Goal: Feedback & Contribution: Contribute content

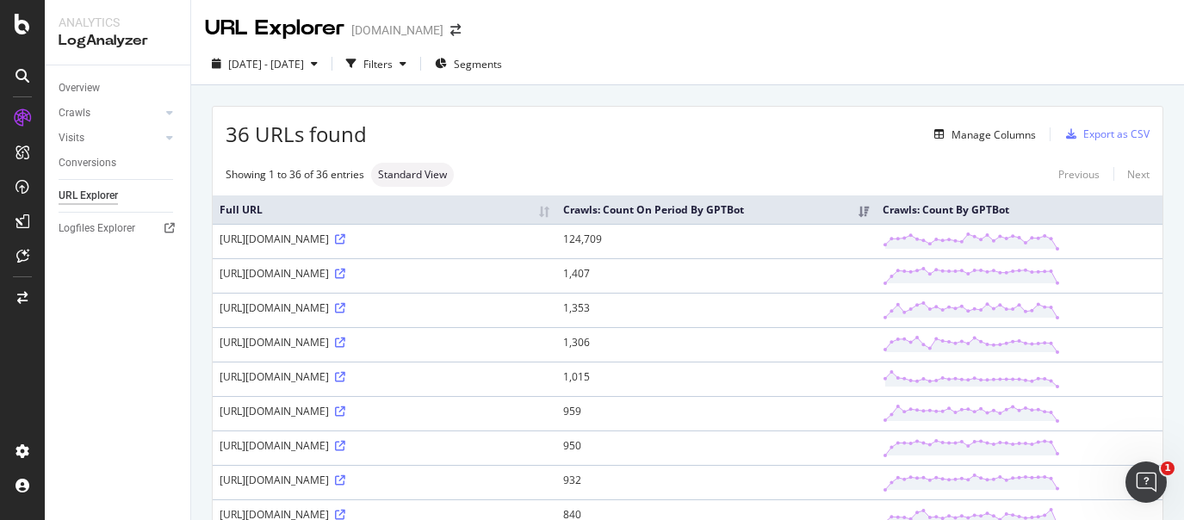
click at [1151, 81] on div "[DATE] - [DATE] Filters Segments" at bounding box center [687, 67] width 993 height 34
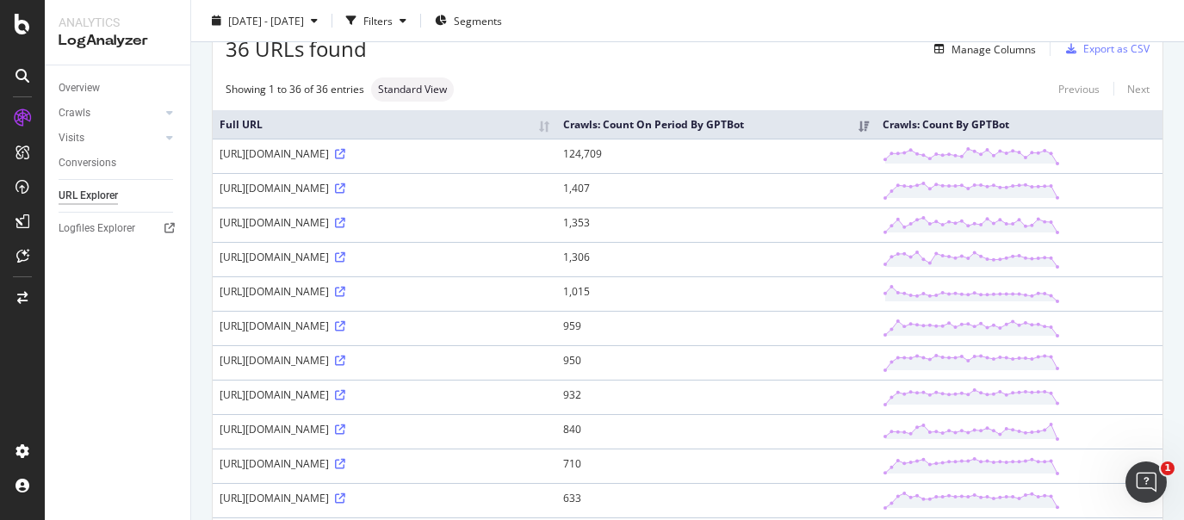
scroll to position [214, 0]
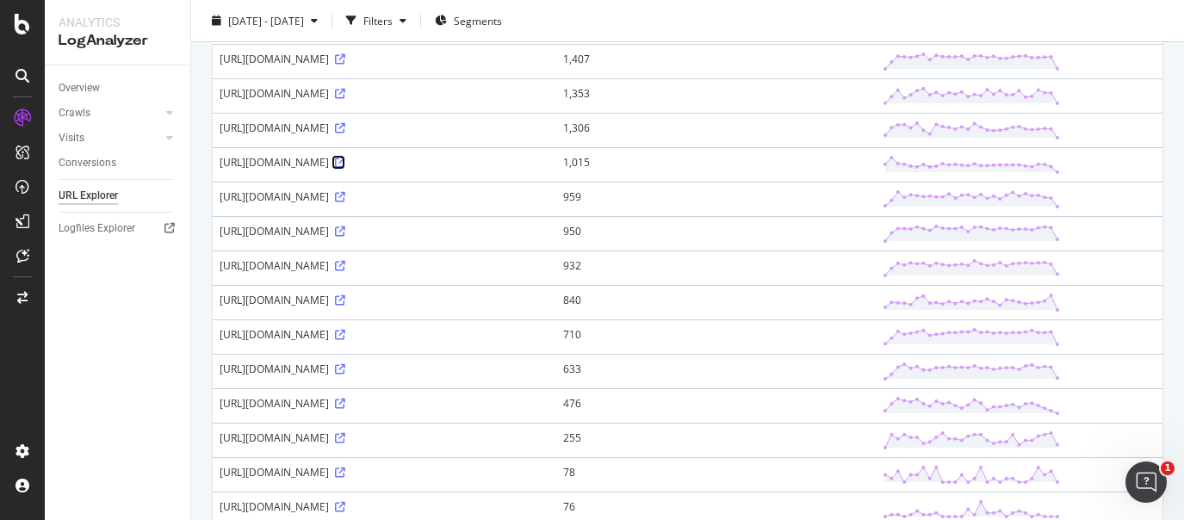
click at [345, 168] on icon at bounding box center [340, 163] width 10 height 10
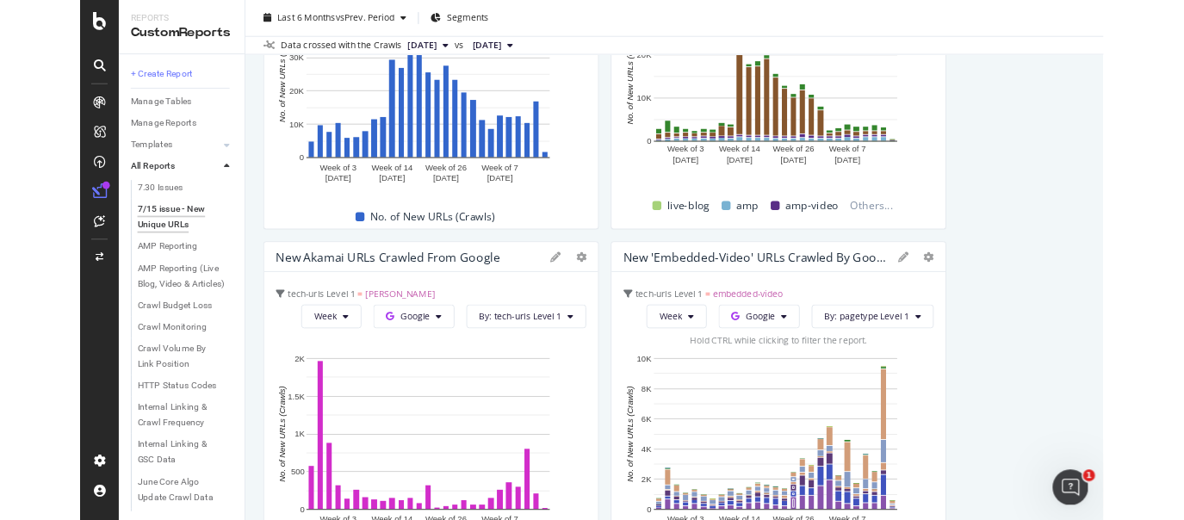
scroll to position [753, 0]
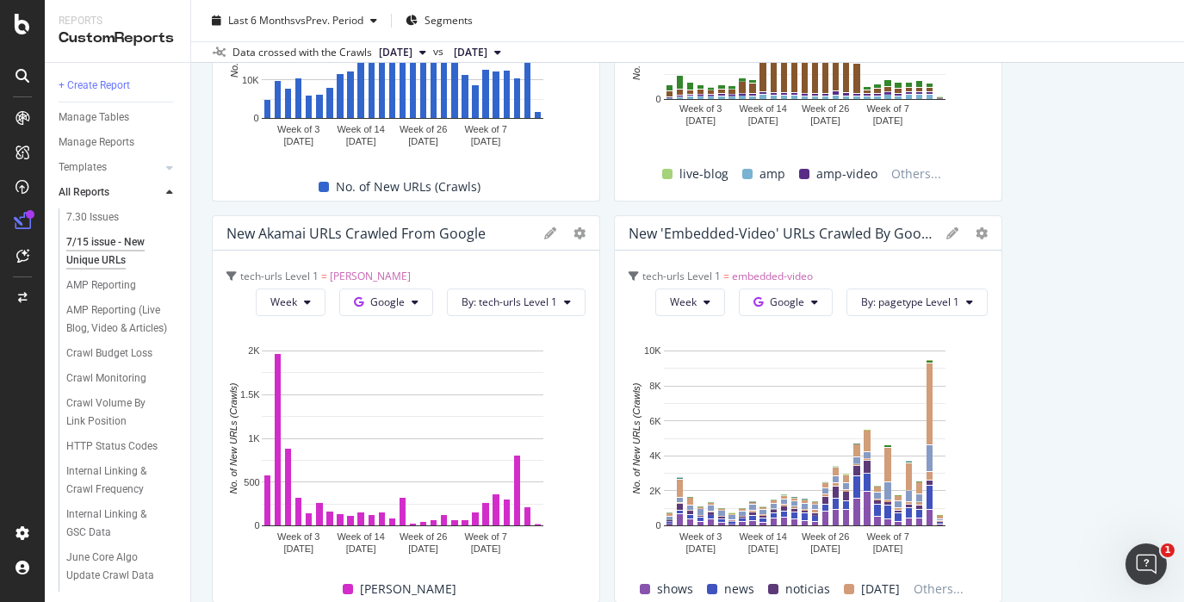
drag, startPoint x: 1052, startPoint y: 177, endPoint x: 1008, endPoint y: 157, distance: 48.2
click at [1052, 177] on div "Crawl Volume by Bing Week Bing Hold CTRL while clicking to filter the report. W…" at bounding box center [688, 610] width 952 height 2394
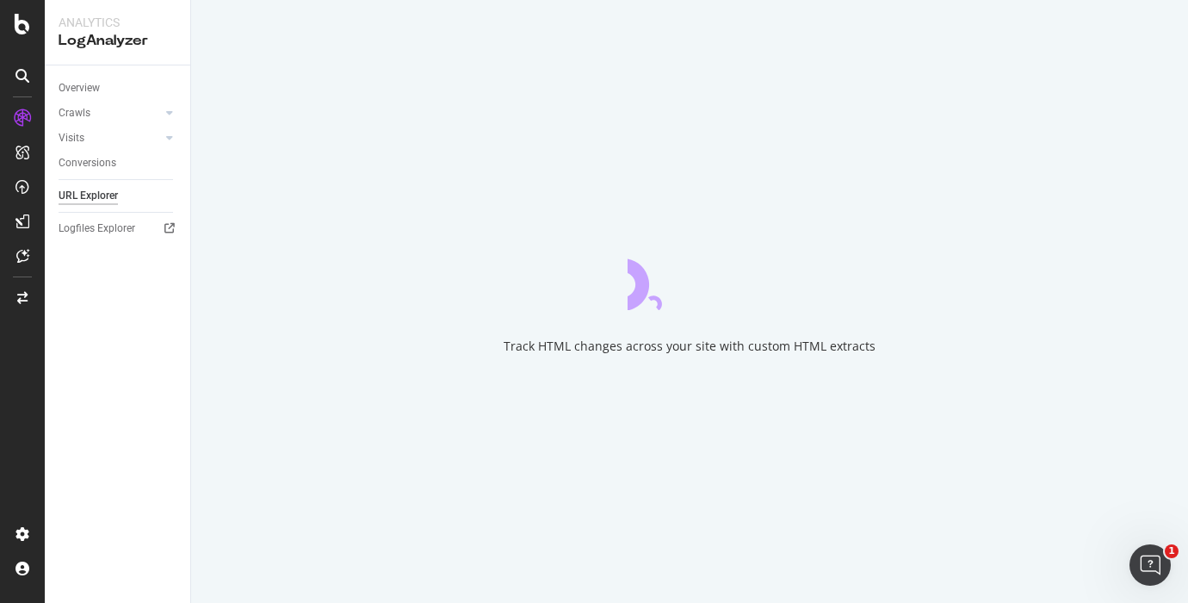
click at [118, 316] on div "Overview Crawls Daily Distribution Segments Distribution HTTP Codes Resources V…" at bounding box center [118, 333] width 146 height 537
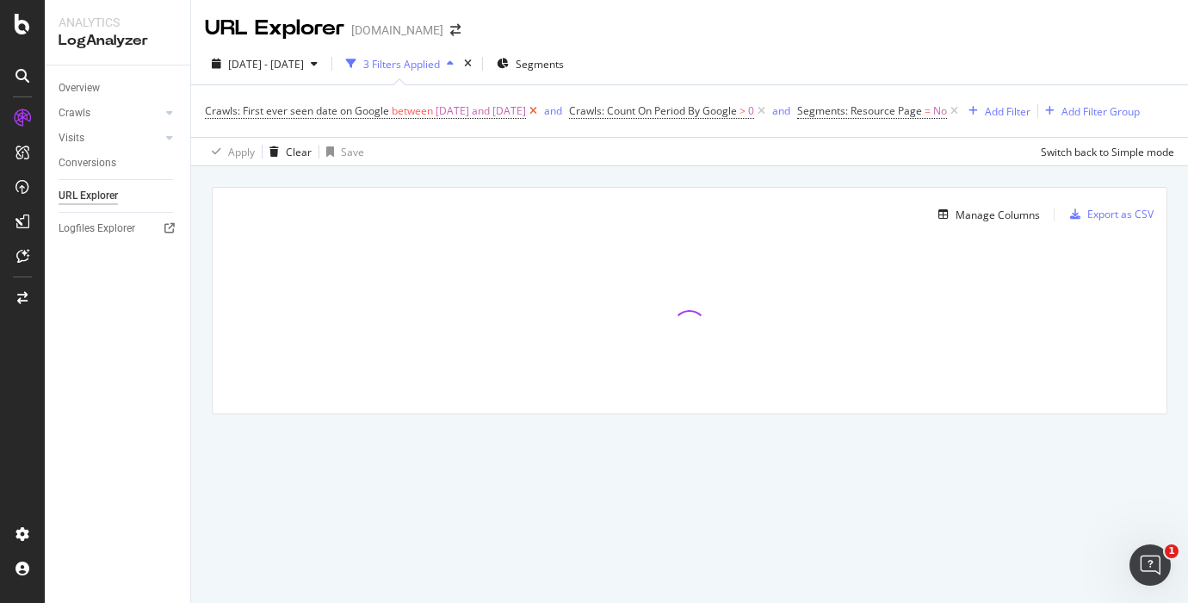
click at [541, 107] on icon at bounding box center [533, 110] width 15 height 17
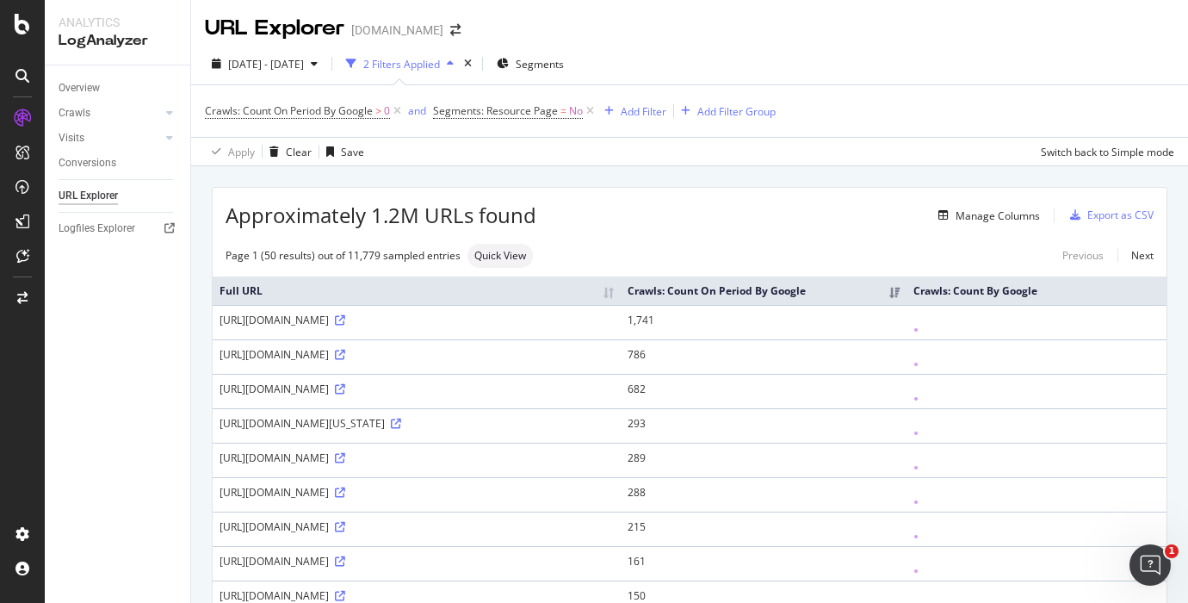
click at [642, 97] on div "Crawls: Count On Period By Google > 0 and Segments: Resource Page = No Add Filt…" at bounding box center [690, 111] width 970 height 52
click at [642, 109] on div "Add Filter" at bounding box center [644, 111] width 46 height 15
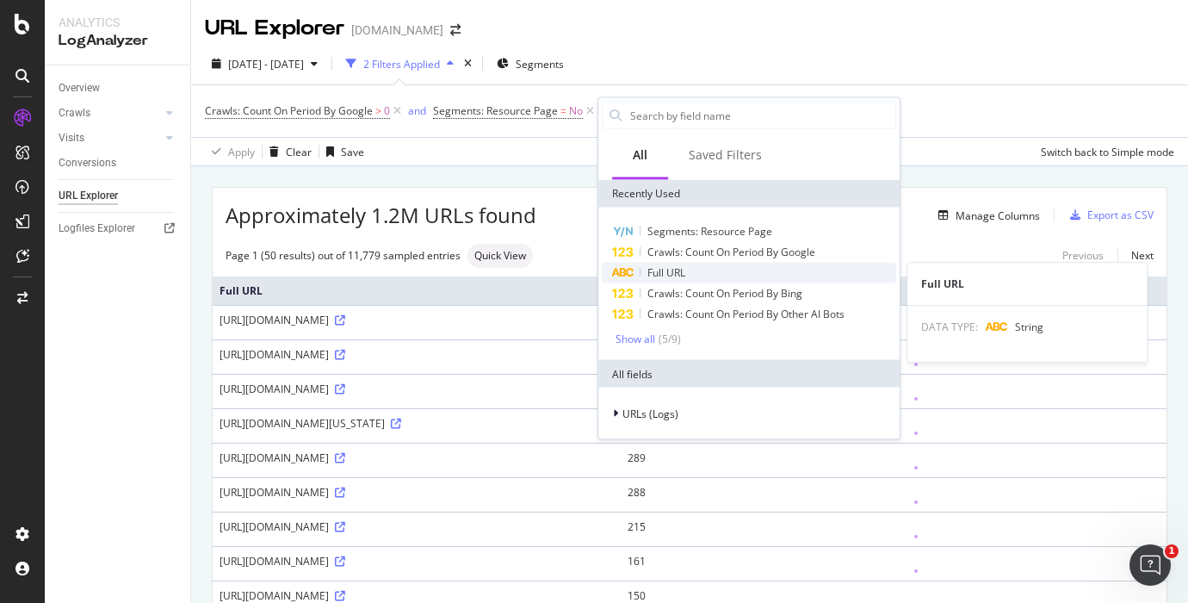
click at [741, 273] on div "Full URL" at bounding box center [749, 273] width 295 height 21
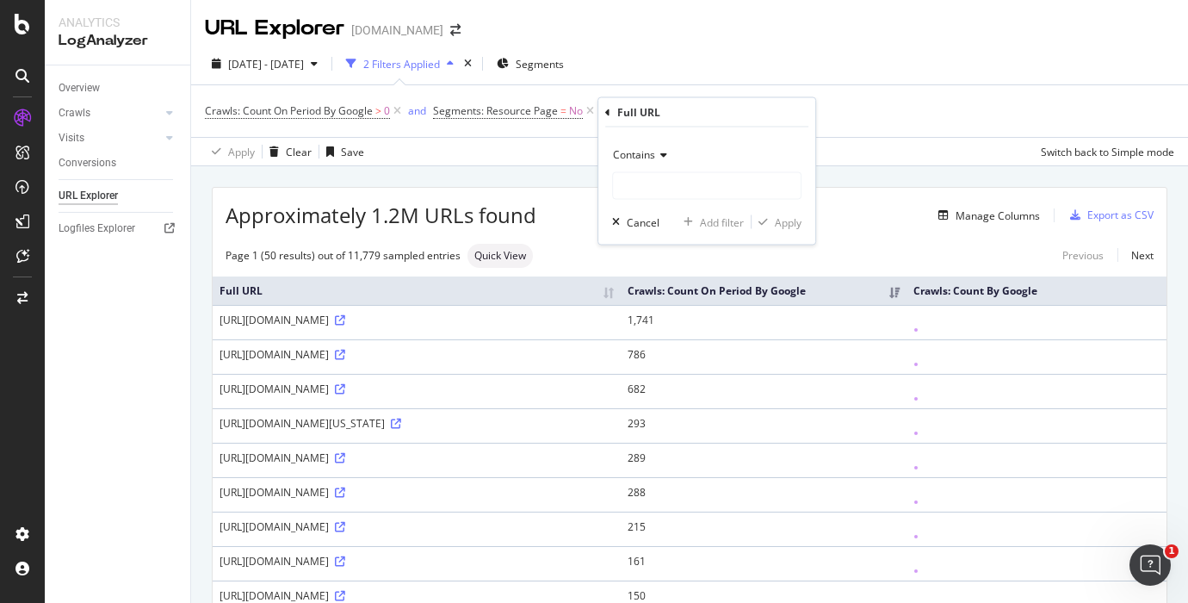
click at [666, 202] on div "Contains Cancel Add filter Apply" at bounding box center [707, 185] width 217 height 117
click at [672, 187] on input "text" at bounding box center [707, 186] width 188 height 28
type input "%"
click at [788, 230] on div "Contains % Cancel Add filter Apply" at bounding box center [707, 185] width 217 height 117
click at [802, 227] on div "Contains % Cancel Add filter Apply" at bounding box center [707, 185] width 217 height 117
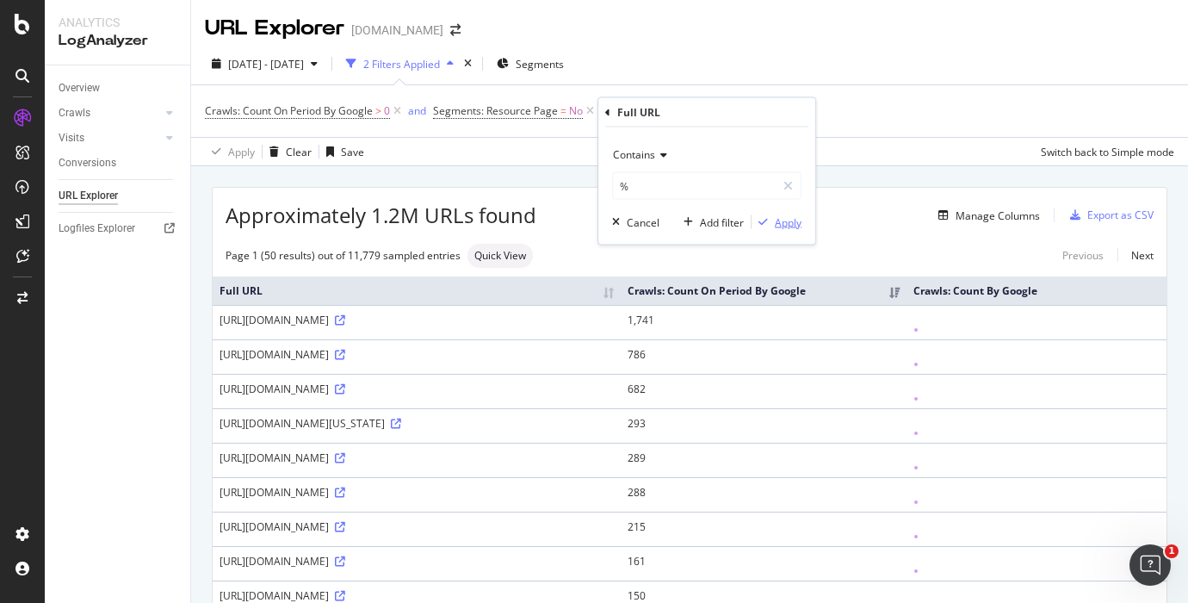
click at [788, 217] on div "Apply" at bounding box center [788, 221] width 27 height 15
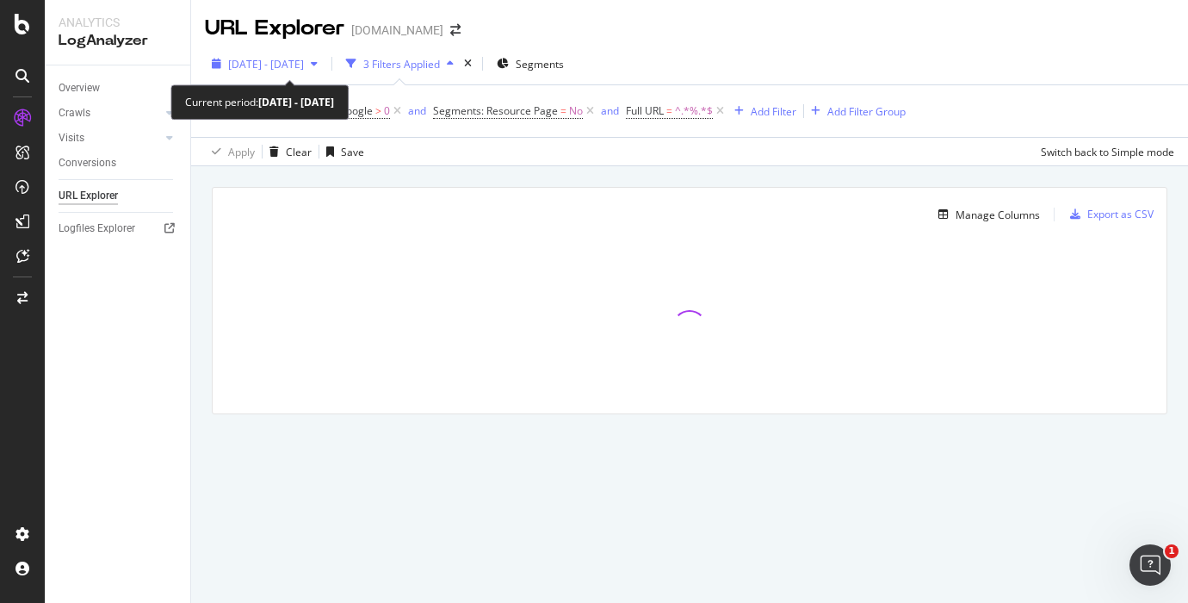
click at [304, 57] on span "2025 Aug. 10th - Aug. 10th" at bounding box center [266, 64] width 76 height 15
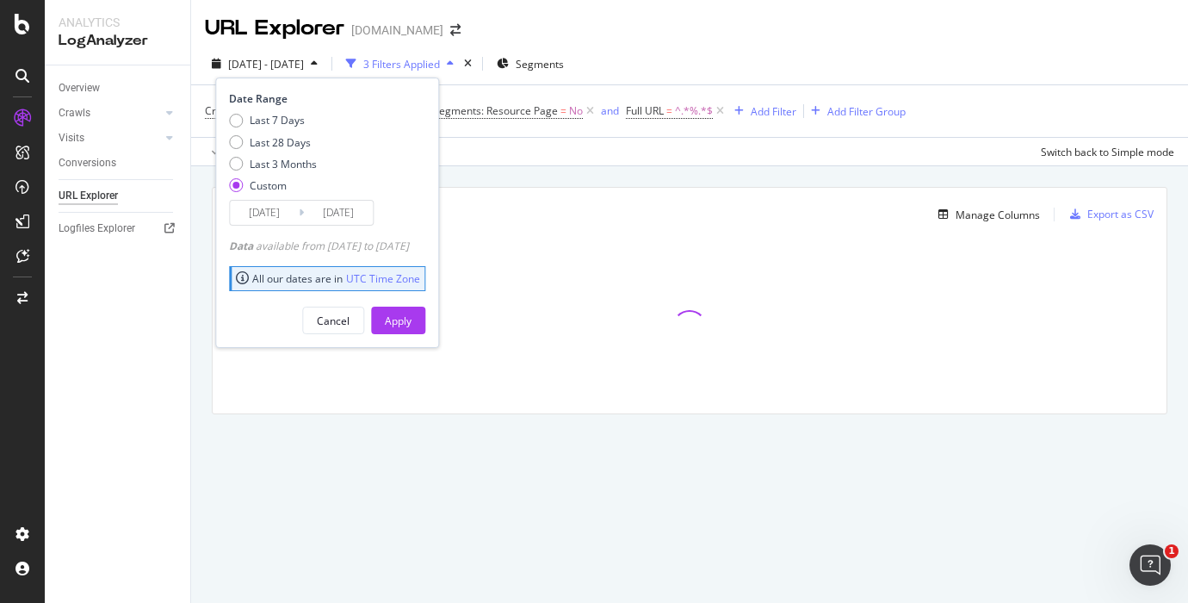
click at [284, 213] on input "2025/08/10" at bounding box center [264, 213] width 69 height 24
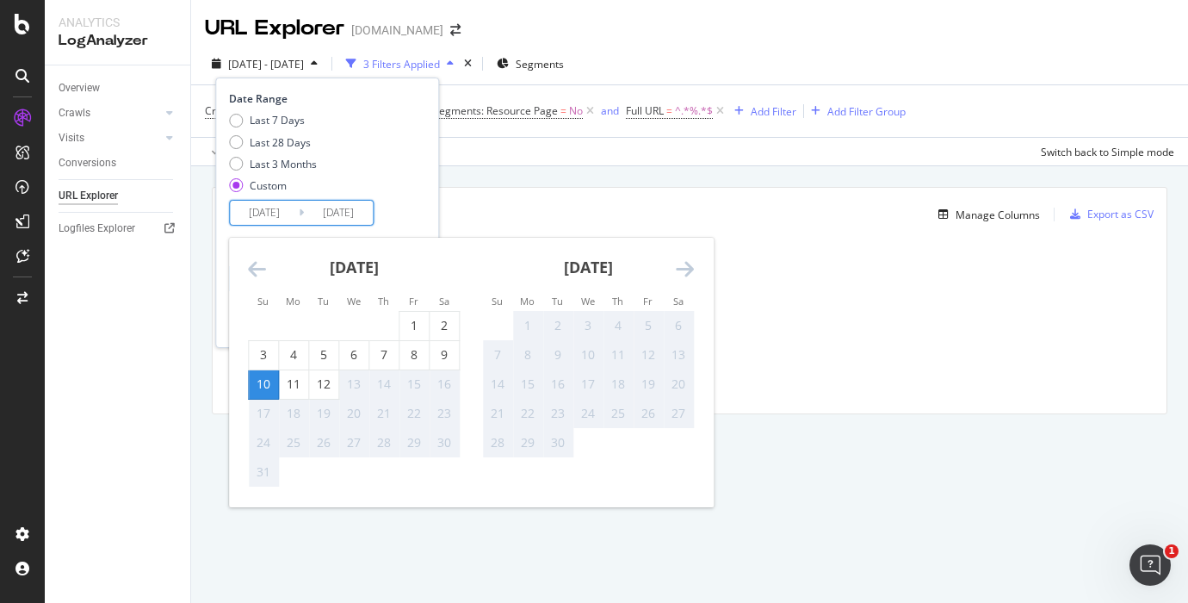
click at [257, 273] on icon "Move backward to switch to the previous month." at bounding box center [257, 268] width 18 height 21
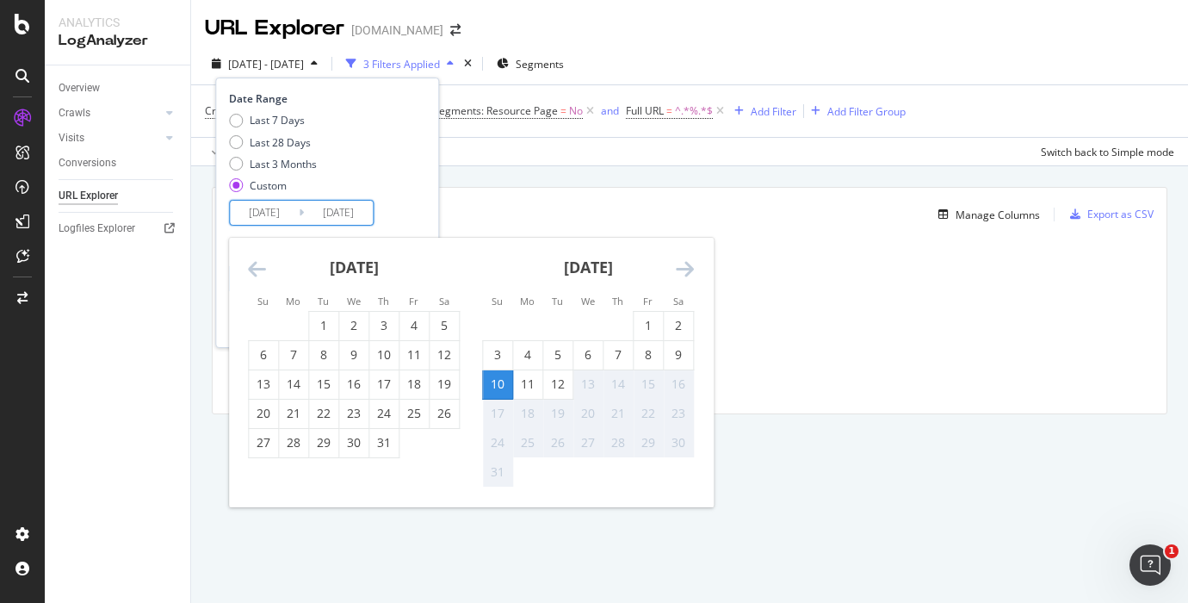
click at [257, 273] on icon "Move backward to switch to the previous month." at bounding box center [257, 268] width 18 height 21
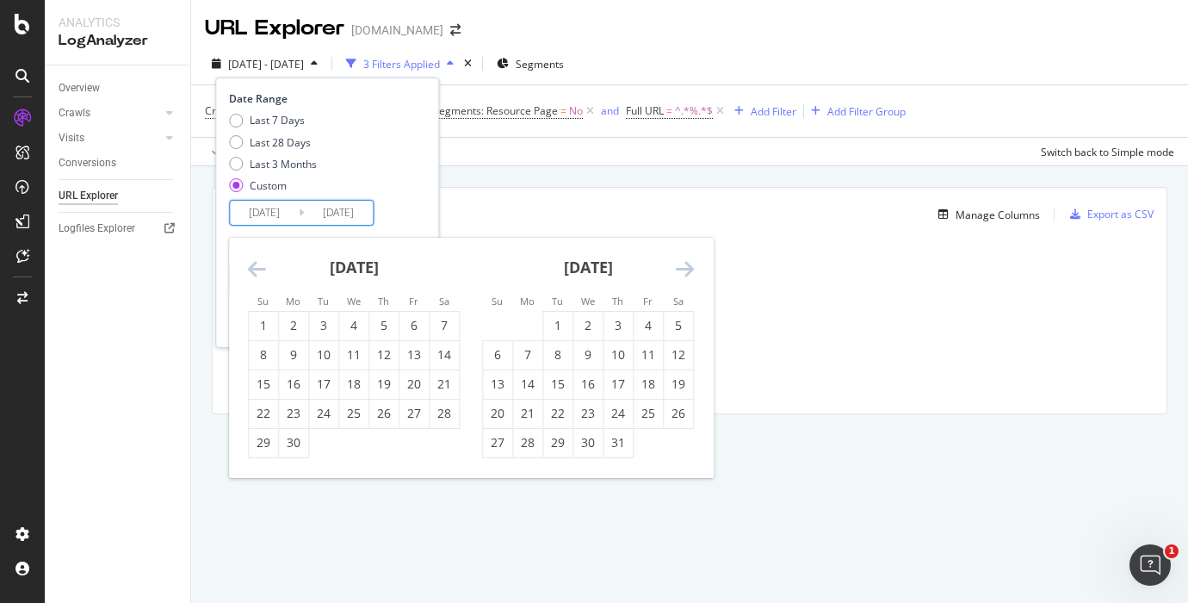
click at [257, 273] on icon "Move backward to switch to the previous month." at bounding box center [257, 268] width 18 height 21
click at [386, 387] on div "15" at bounding box center [383, 383] width 29 height 17
type input "2025/05/15"
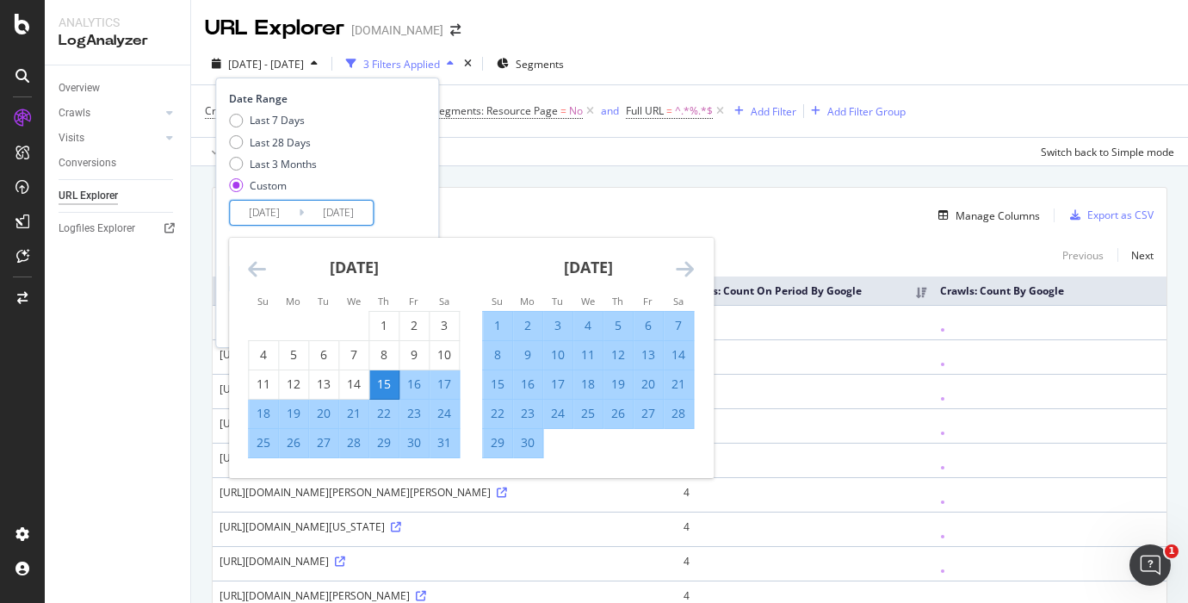
click at [414, 189] on div "Last 7 Days Last 28 Days Last 3 Months Custom" at bounding box center [325, 156] width 192 height 87
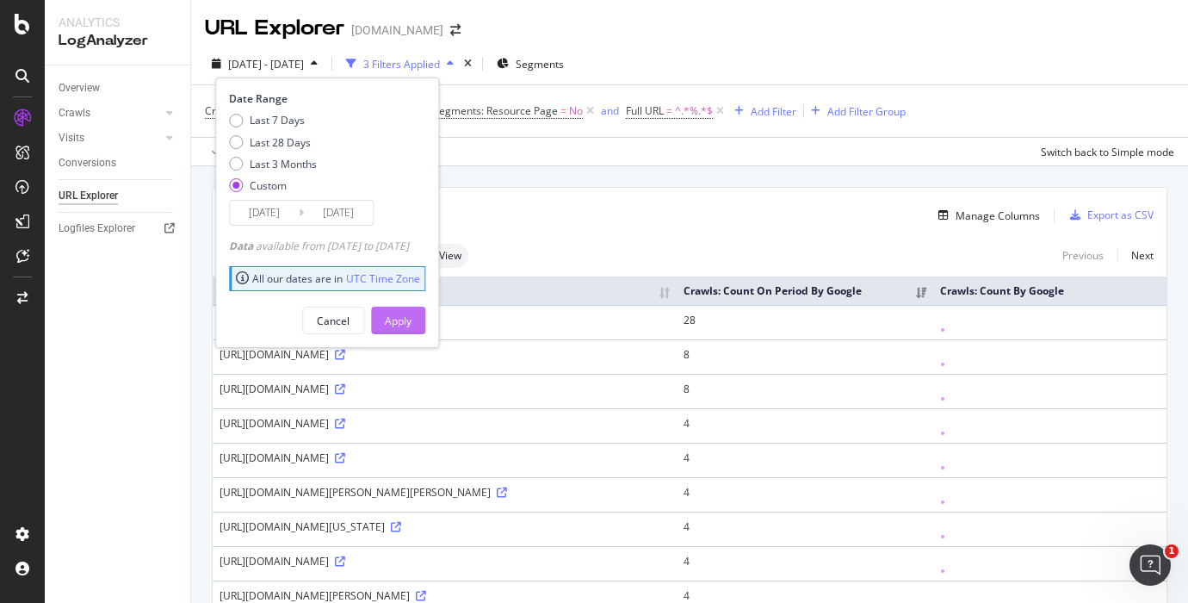
click at [412, 314] on div "Apply" at bounding box center [398, 320] width 27 height 15
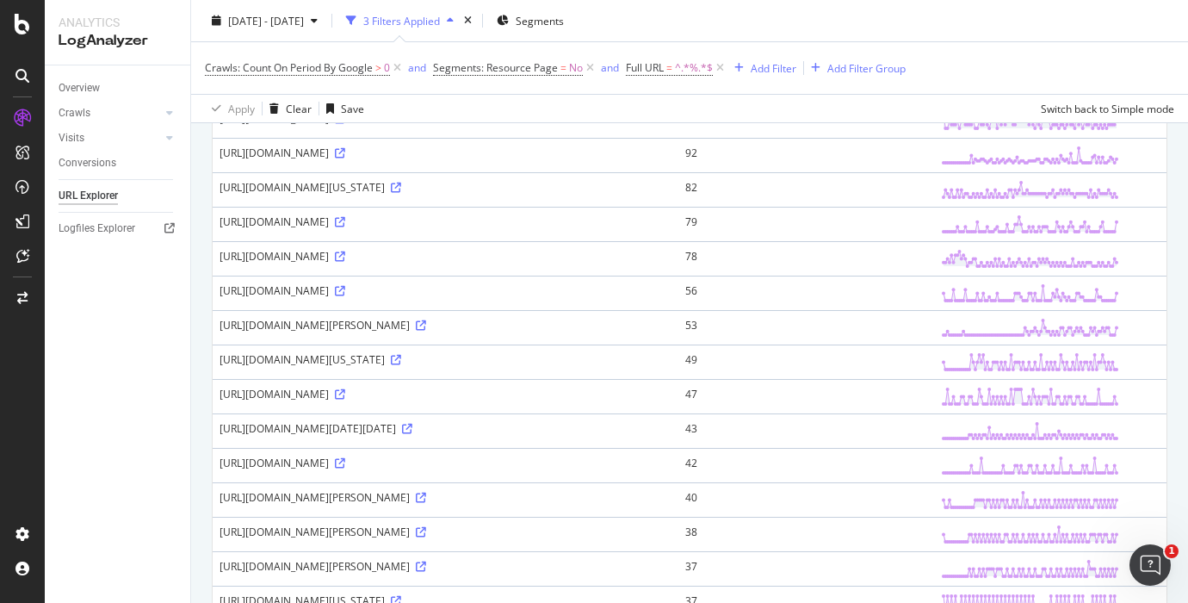
scroll to position [79, 0]
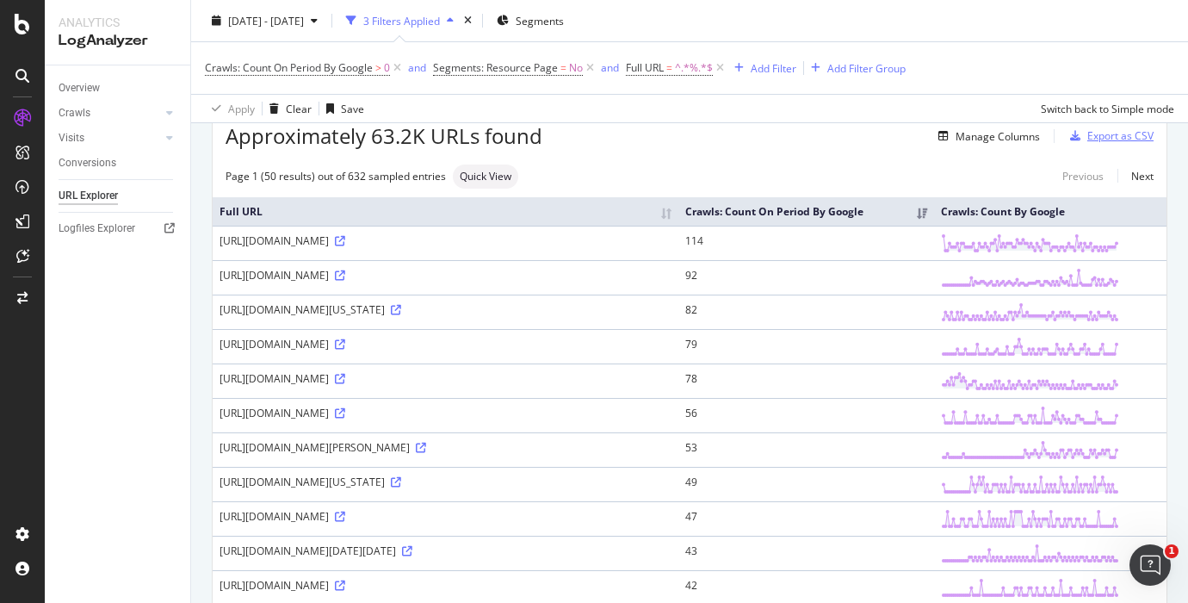
click at [1105, 139] on div "Export as CSV" at bounding box center [1121, 135] width 66 height 15
click at [131, 398] on div "Overview Crawls Daily Distribution Segments Distribution HTTP Codes Resources V…" at bounding box center [118, 333] width 146 height 537
drag, startPoint x: 218, startPoint y: 270, endPoint x: 741, endPoint y: 270, distance: 522.8
click at [679, 260] on td "https://www.nbcnews.com/science/space/spacex-starship%20debris-littered-islands…" at bounding box center [446, 243] width 466 height 34
copy div "https://www.nbcnews.com/science/space/spacex-starship%20debris-littered-islands…"
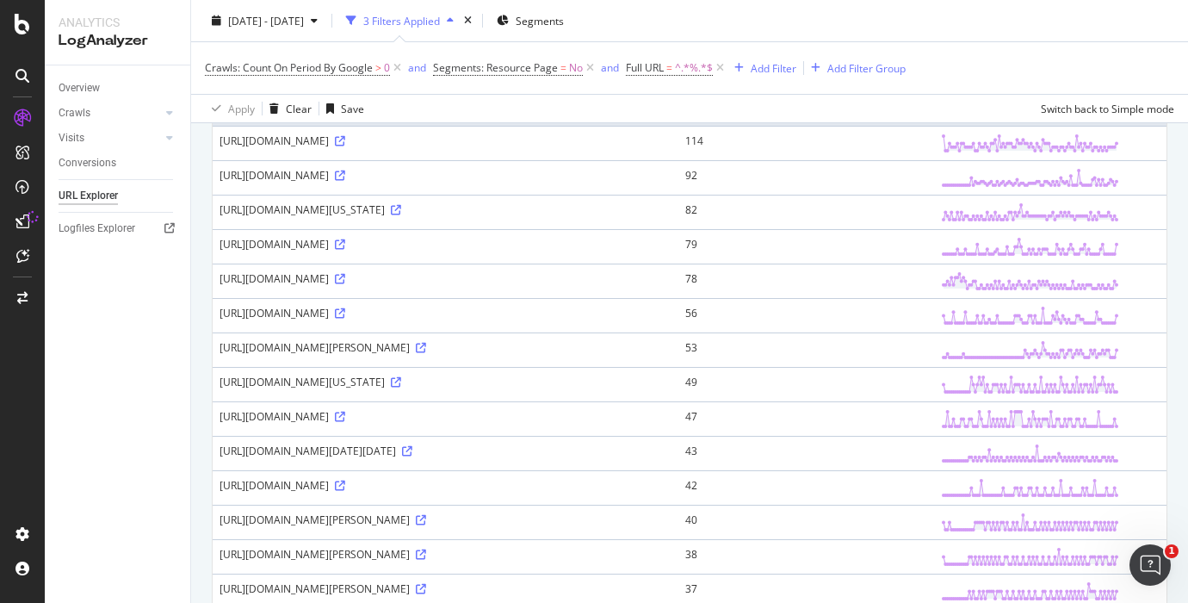
scroll to position [295, 0]
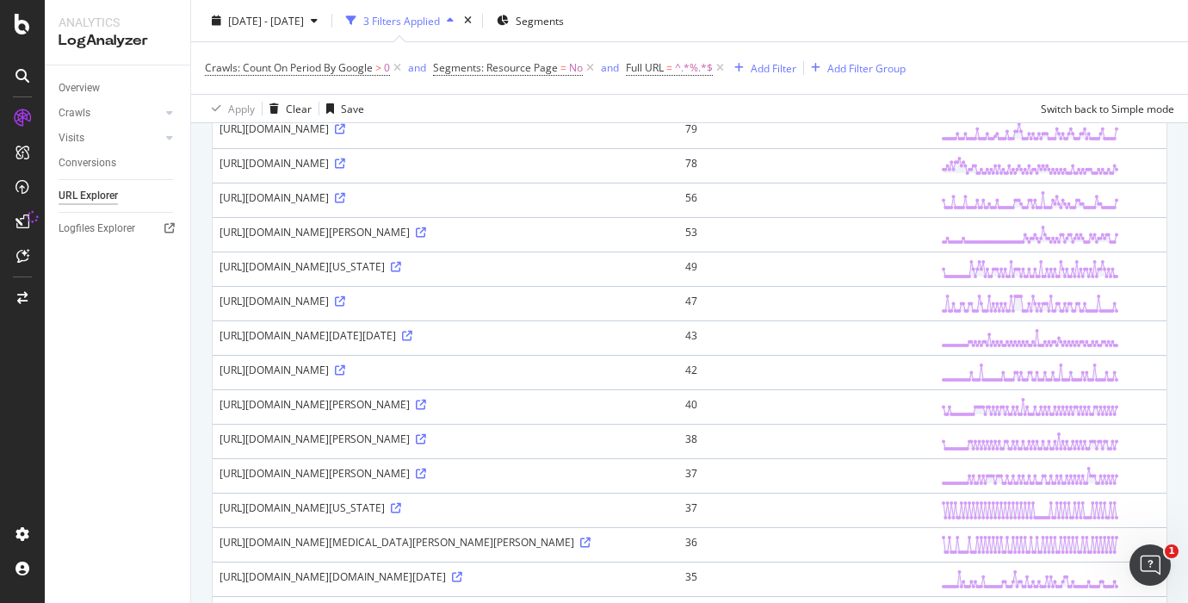
drag, startPoint x: 215, startPoint y: 332, endPoint x: 242, endPoint y: 345, distance: 29.7
click at [242, 286] on td "https://www.nbcnews.com/politics/pol%20itics-news/texas-tells-court-states-may-…" at bounding box center [446, 268] width 466 height 34
click at [214, 286] on td "https://www.nbcnews.com/politics/pol%20itics-news/texas-tells-court-states-may-…" at bounding box center [446, 268] width 466 height 34
drag, startPoint x: 215, startPoint y: 323, endPoint x: 250, endPoint y: 342, distance: 39.3
click at [250, 286] on td "https://www.nbcnews.com/politics/pol%20itics-news/texas-tells-court-states-may-…" at bounding box center [446, 268] width 466 height 34
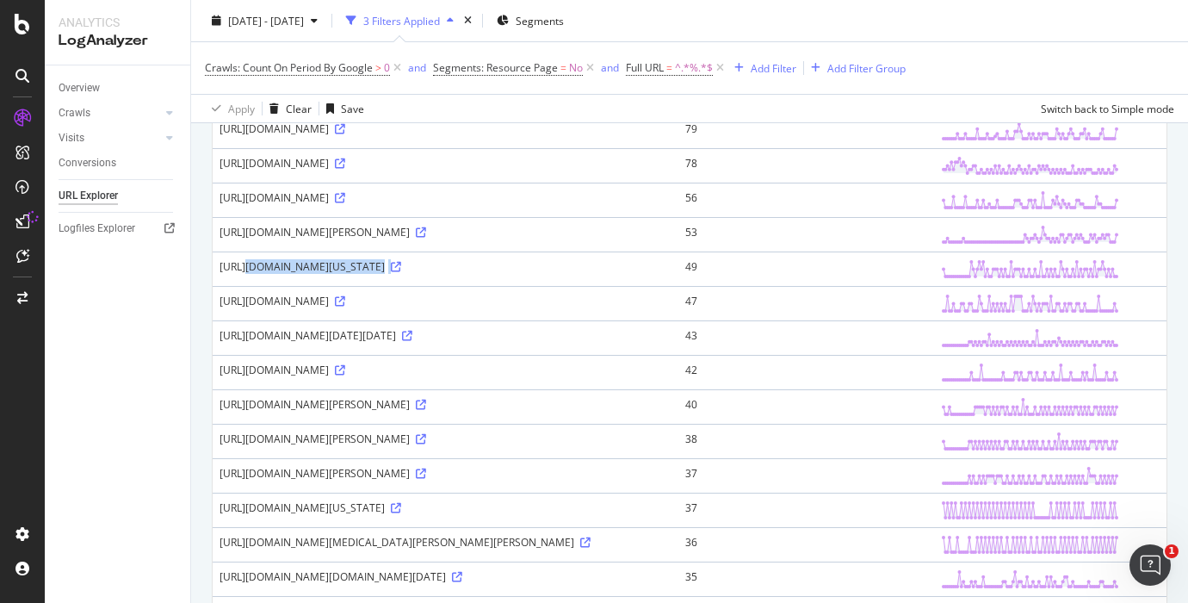
copy div "https://www.nbcnews.com/politics/pol%20itics-news/texas-tells-court-states-may-…"
drag, startPoint x: 215, startPoint y: 364, endPoint x: 276, endPoint y: 385, distance: 64.5
click at [276, 320] on td "https://www.nbcnews.com/better/b%3C/a%3EHow%20to%20complain%20effectivelyusines…" at bounding box center [446, 303] width 466 height 34
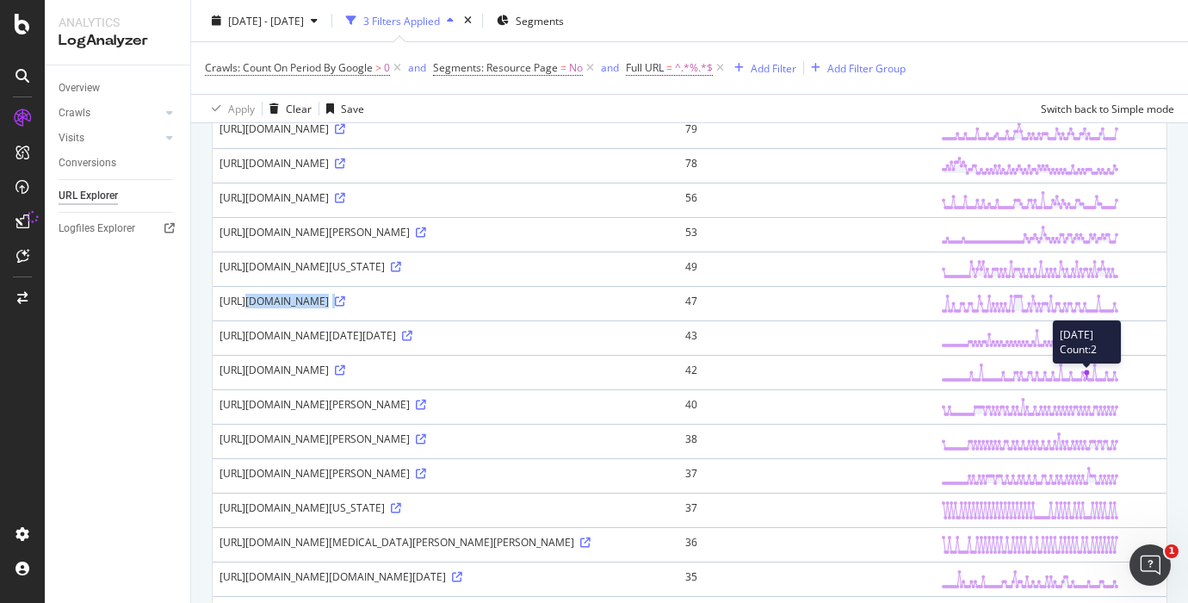
copy div "https://www.nbcnews.com/better/b%3C/a%3EHow%20to%20complain%20effectivelyusines…"
drag, startPoint x: 90, startPoint y: 428, endPoint x: 153, endPoint y: 433, distance: 63.1
click at [90, 428] on div "Overview Crawls Daily Distribution Segments Distribution HTTP Codes Resources V…" at bounding box center [118, 333] width 146 height 537
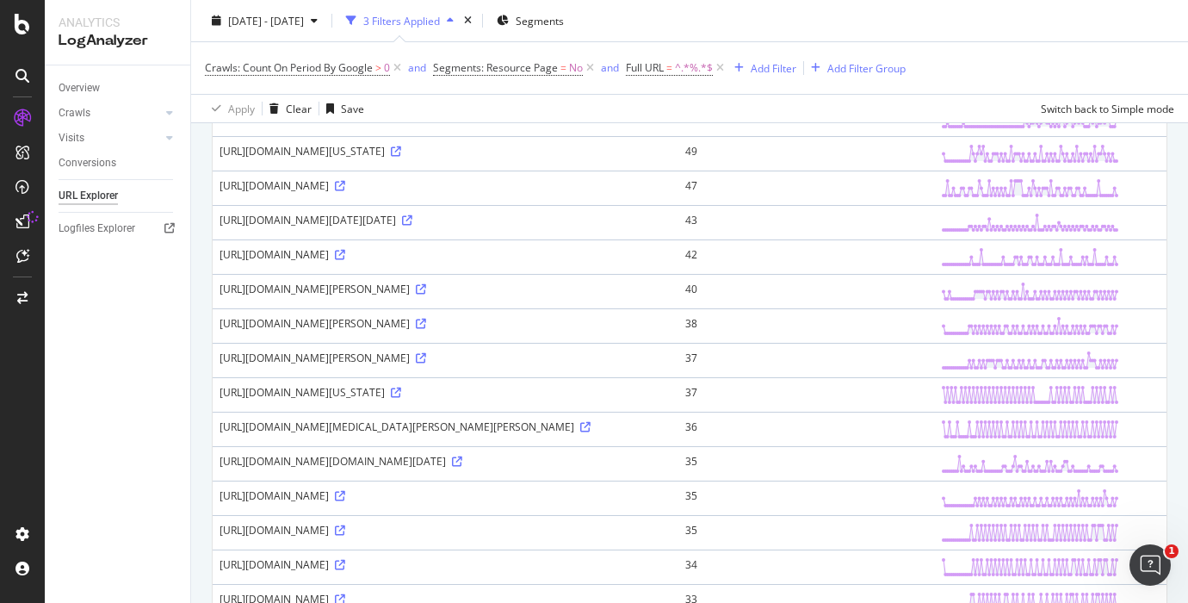
scroll to position [510, 0]
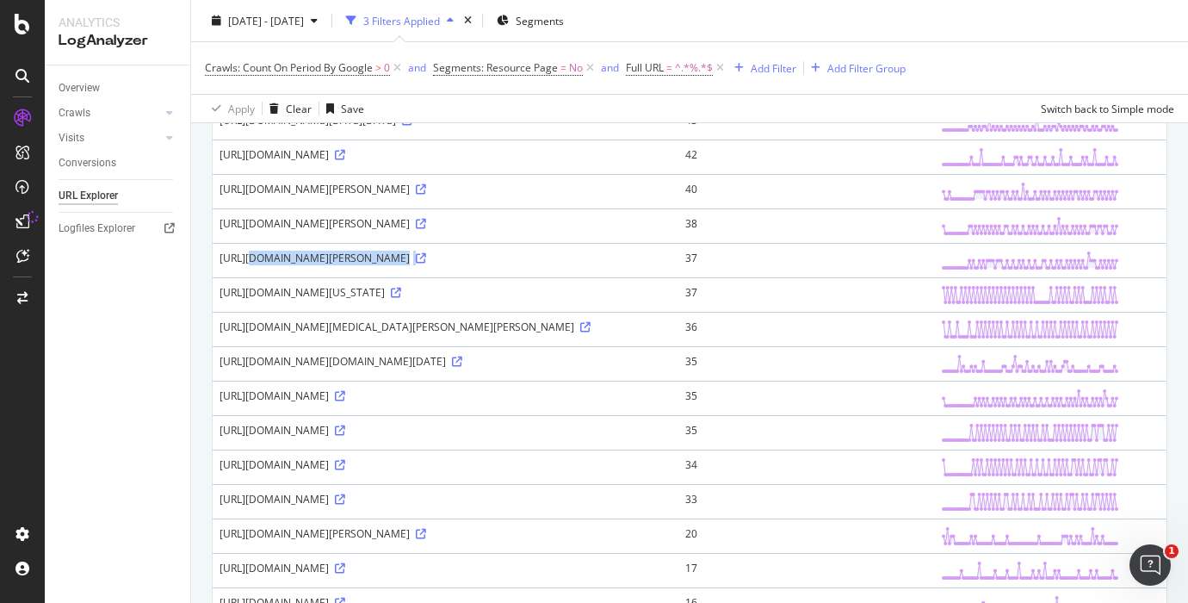
drag, startPoint x: 224, startPoint y: 363, endPoint x: 279, endPoint y: 384, distance: 58.9
click at [279, 265] on div "https://www.nbcnews.com/dateline/video/at-%3Cstrong%3Ethe%3C/strong%3E-desk-of-…" at bounding box center [446, 258] width 452 height 15
click at [239, 265] on div "https://www.nbcnews.com/dateline/video/at-%3Cstrong%3Ethe%3C/strong%3E-desk-of-…" at bounding box center [446, 258] width 452 height 15
drag, startPoint x: 218, startPoint y: 360, endPoint x: 276, endPoint y: 378, distance: 60.5
click at [276, 277] on td "https://www.nbcnews.com/dateline/video/at-%3Cstrong%3Ethe%3C/strong%3E-desk-of-…" at bounding box center [446, 260] width 466 height 34
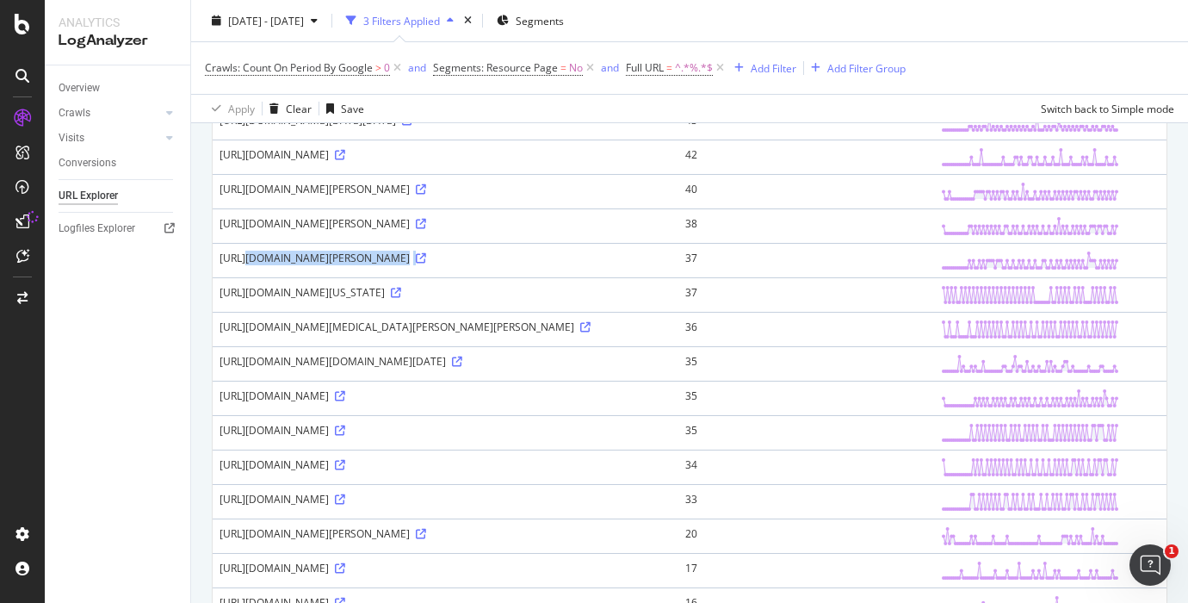
copy div "https://www.nbcnews.com/dateline/video/at-%3Cstrong%3Ethe%3C/strong%3E-desk-of-…"
click at [151, 482] on div "Overview Crawls Daily Distribution Segments Distribution HTTP Codes Resources V…" at bounding box center [118, 333] width 146 height 537
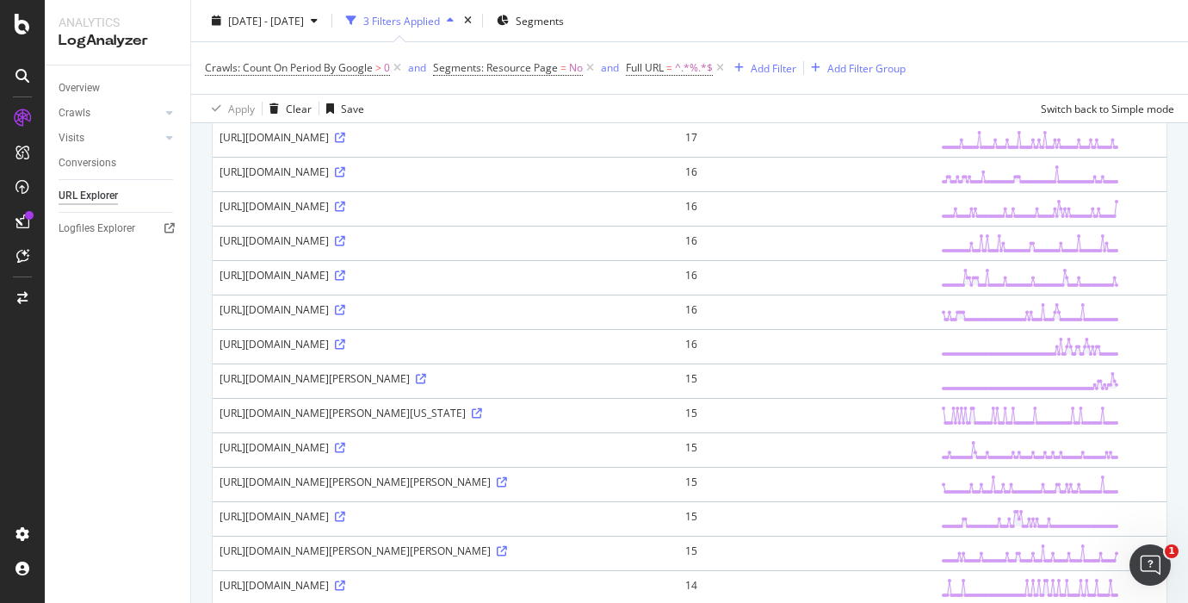
scroll to position [1156, 0]
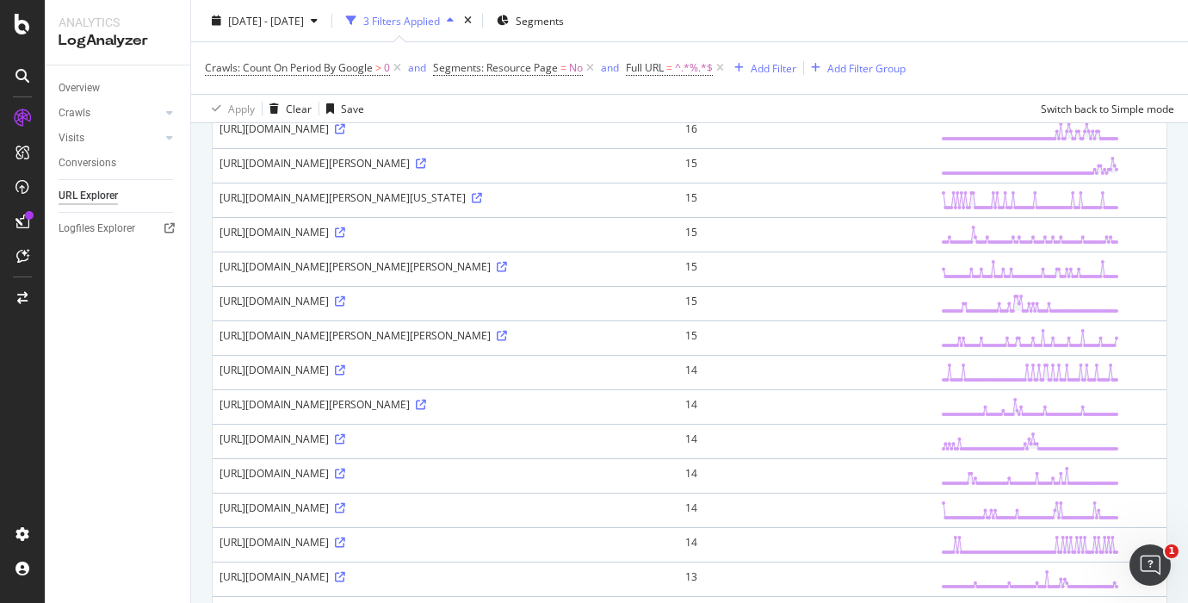
click at [770, 28] on div "2025 May. 15th - Aug. 10th 3 Filters Applied Segments" at bounding box center [689, 24] width 997 height 34
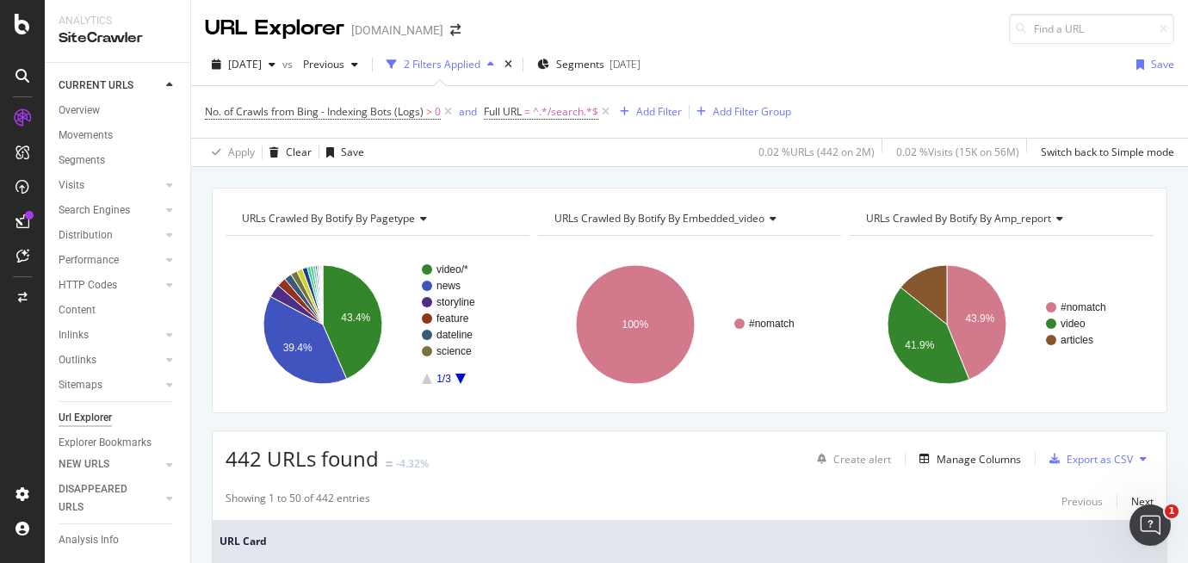
click at [15, 354] on div at bounding box center [22, 292] width 41 height 376
click at [140, 9] on div "Analytics SiteCrawler" at bounding box center [118, 31] width 146 height 62
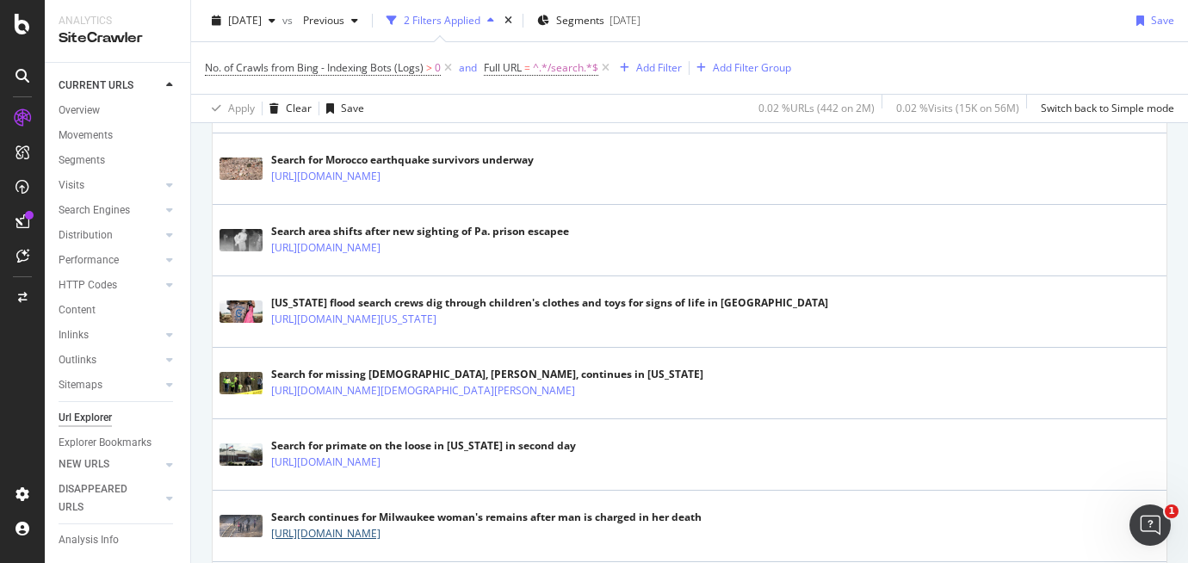
scroll to position [2845, 0]
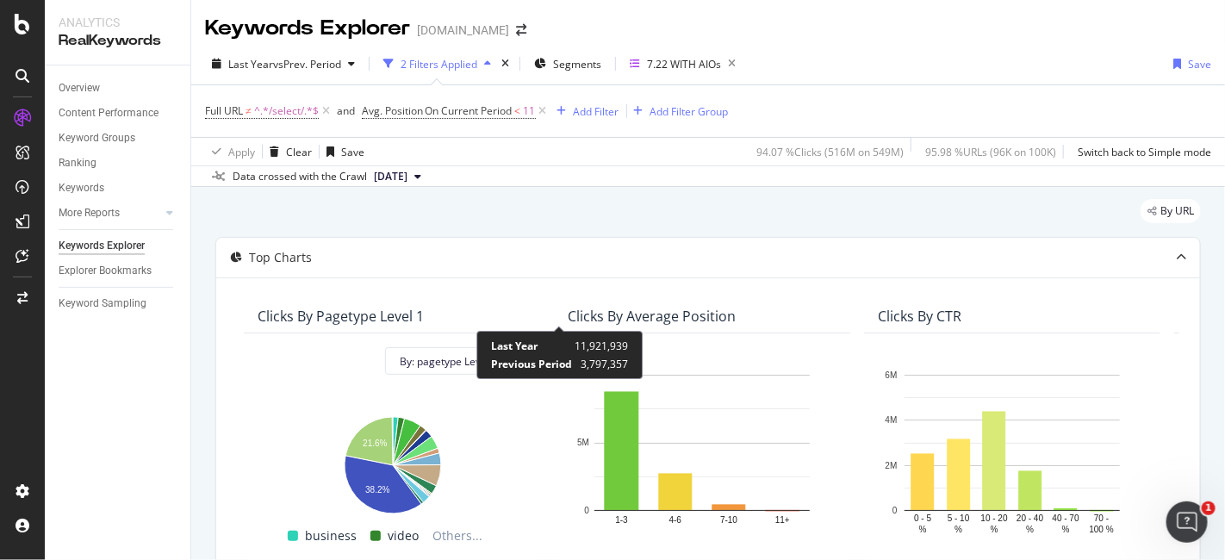
scroll to position [456, 0]
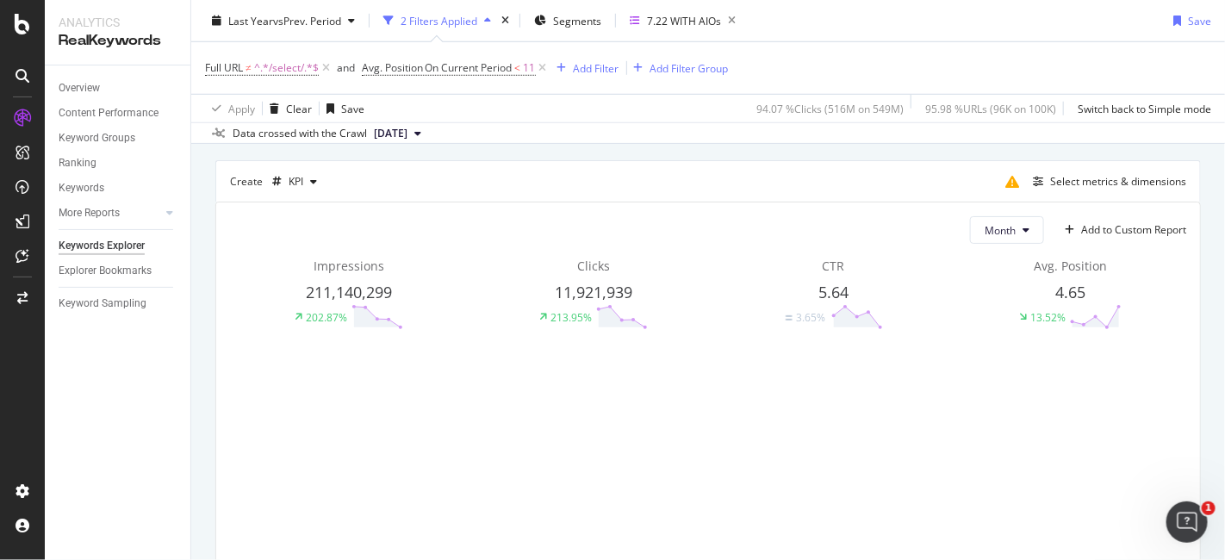
click at [1053, 247] on div "Month Add to Custom Report Impressions 211,140,299 202.87% Clicks 11,921,939 21…" at bounding box center [707, 419] width 983 height 434
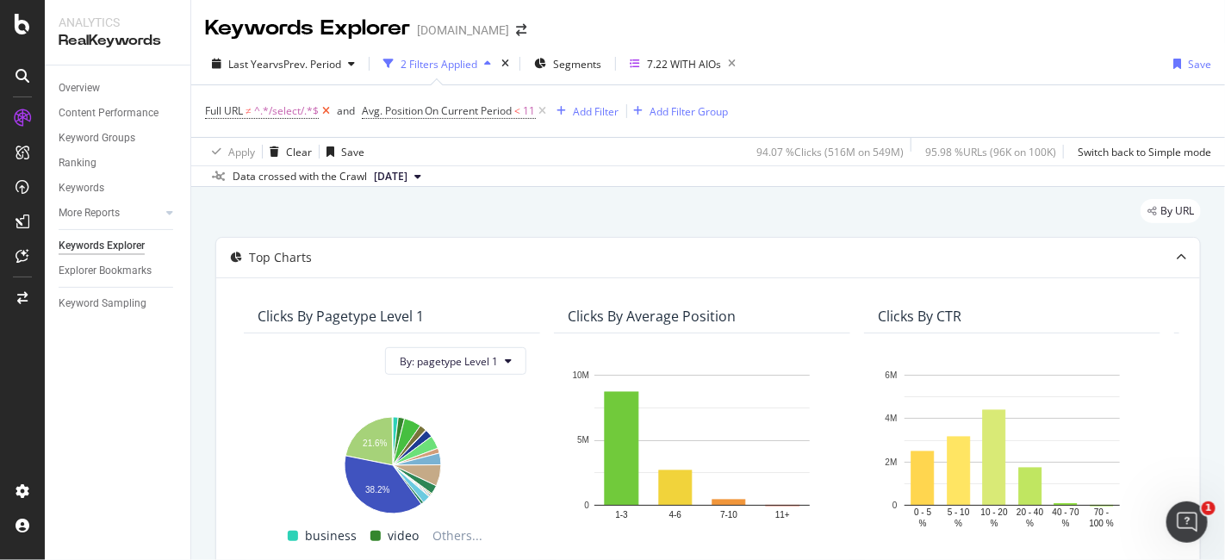
click at [321, 109] on icon at bounding box center [326, 110] width 15 height 17
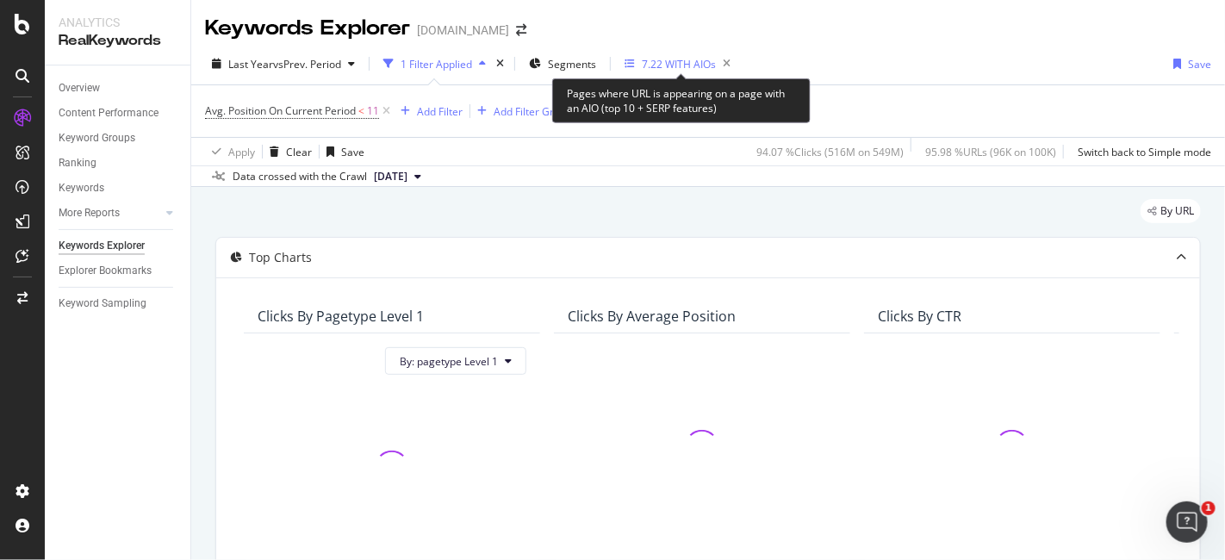
click at [672, 58] on div "7.22 WITH AIOs" at bounding box center [679, 64] width 74 height 15
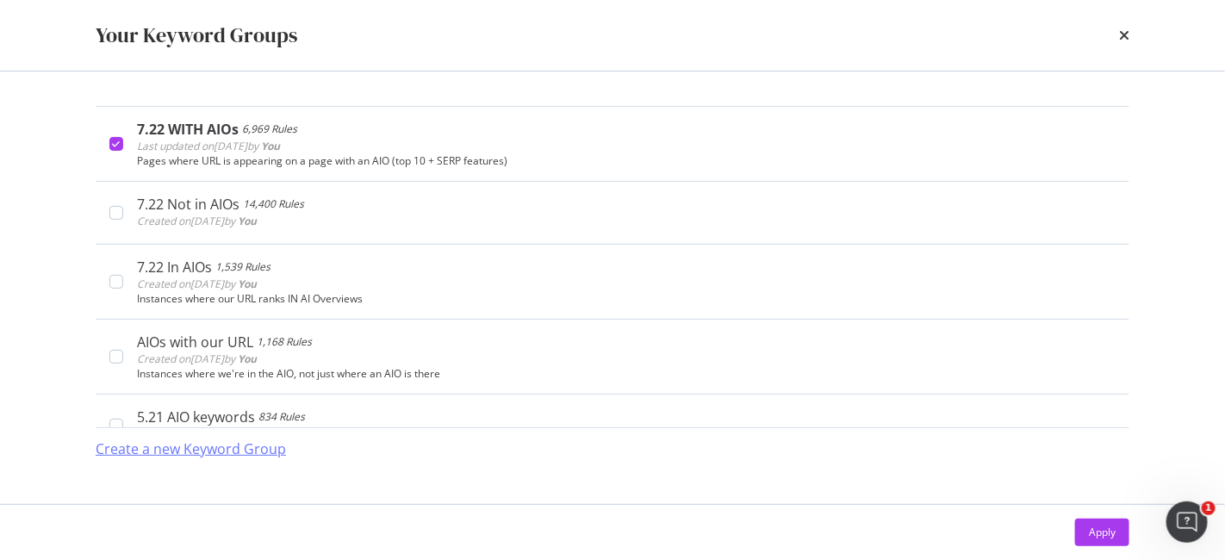
click at [245, 450] on div "Create a new Keyword Group" at bounding box center [191, 449] width 190 height 20
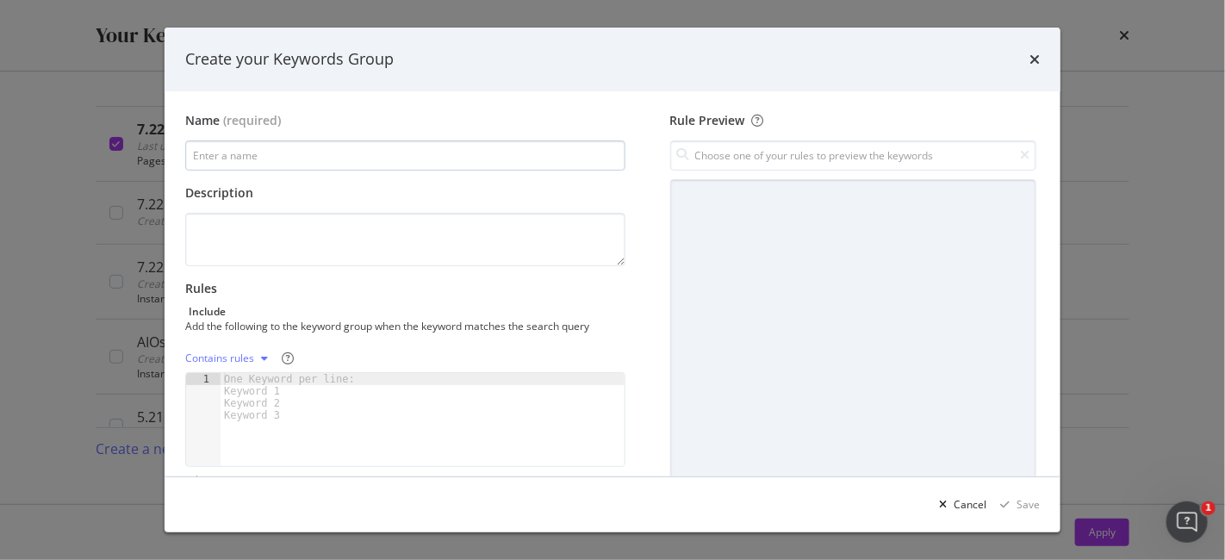
click at [275, 157] on input "modal" at bounding box center [405, 155] width 440 height 30
type input "8.12 Keyword Group"
click at [249, 382] on div "One Keyword per line: Keyword 1 Keyword 2 Keyword 3" at bounding box center [292, 397] width 144 height 48
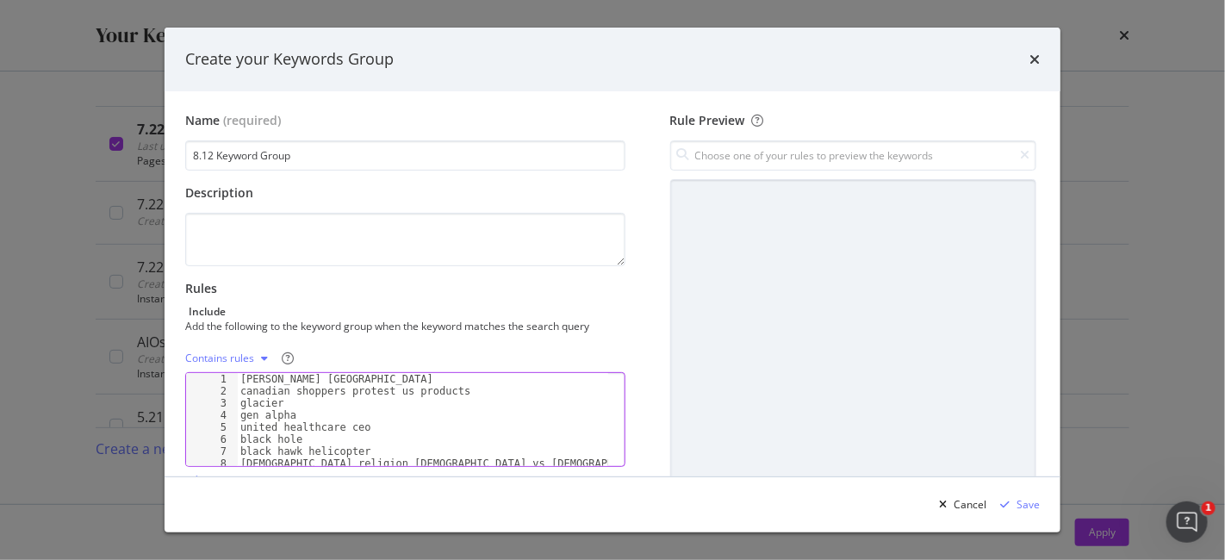
click at [235, 355] on div "Contains rules" at bounding box center [219, 358] width 69 height 10
click at [245, 419] on div "Exact rules" at bounding box center [233, 414] width 53 height 15
click at [214, 226] on textarea "modal" at bounding box center [405, 239] width 440 height 53
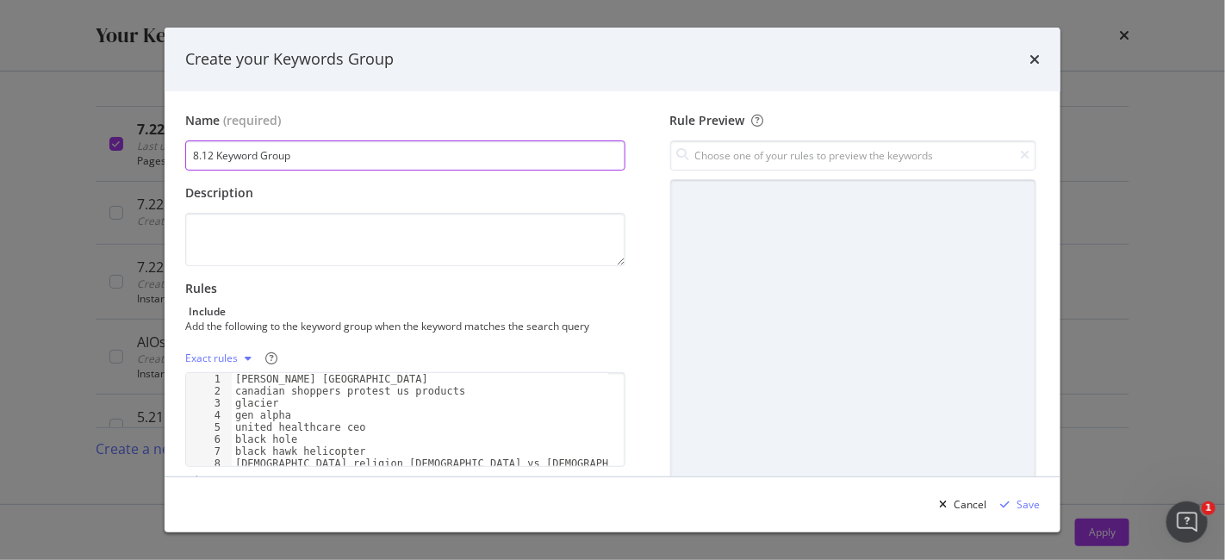
drag, startPoint x: 306, startPoint y: 153, endPoint x: 215, endPoint y: 147, distance: 90.6
click at [215, 147] on input "8.12 Keyword Group" at bounding box center [405, 155] width 440 height 30
type input "8.12 ON AIOs"
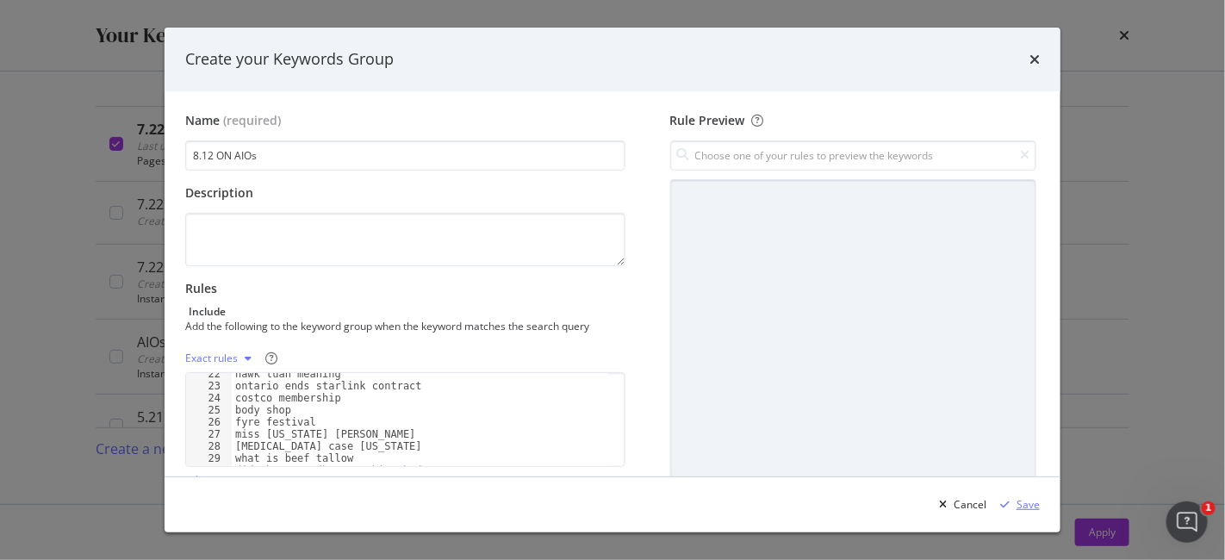
click at [1034, 501] on div "Save" at bounding box center [1027, 504] width 23 height 15
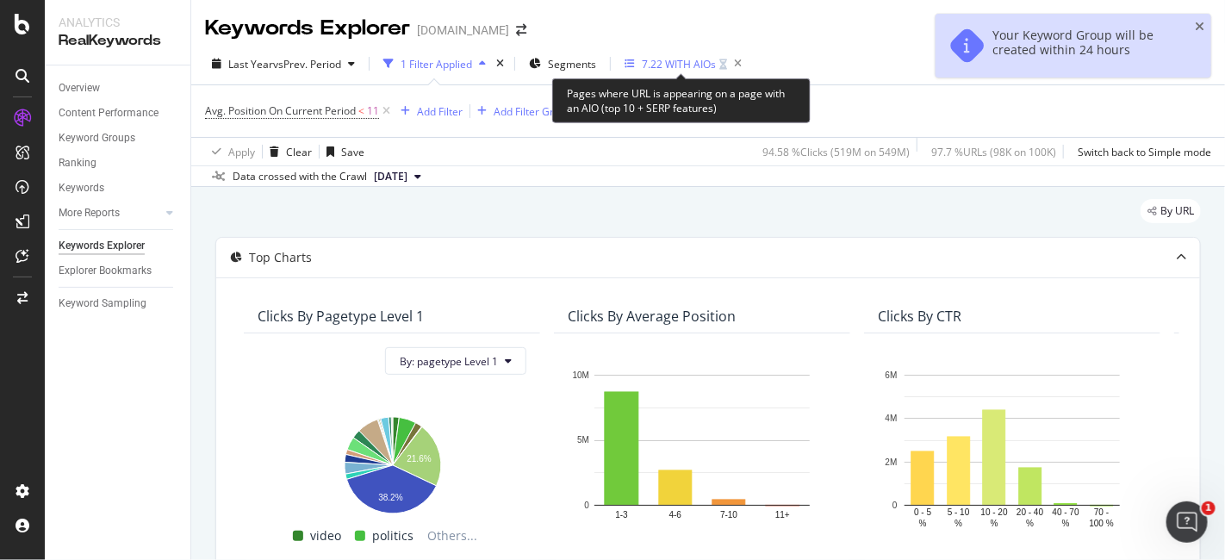
click at [667, 60] on div "7.22 WITH AIOs" at bounding box center [679, 64] width 74 height 15
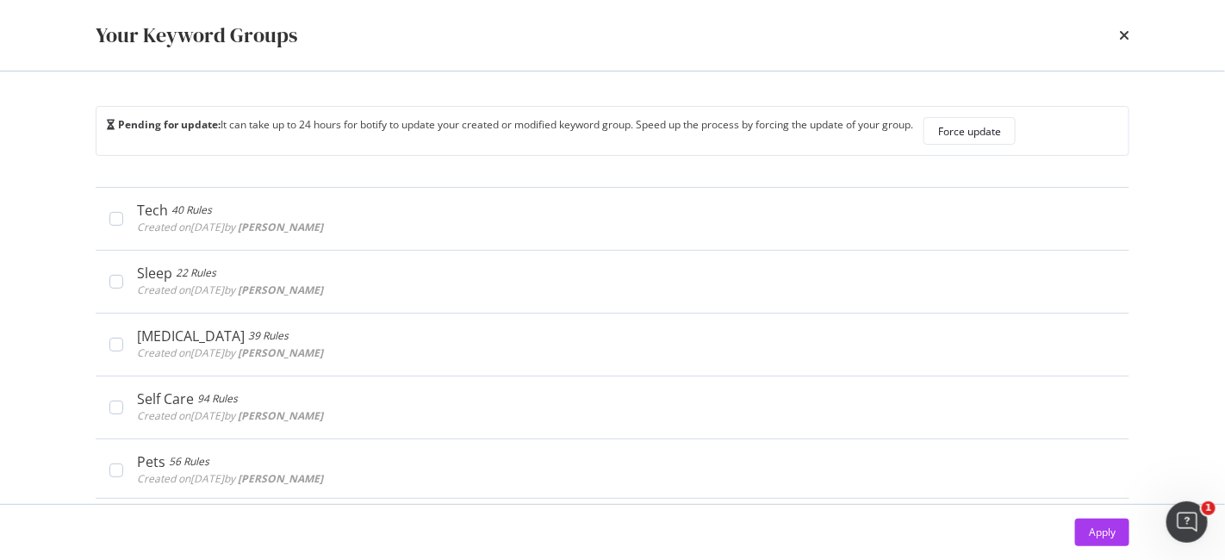
scroll to position [753, 0]
click at [1127, 31] on icon "times" at bounding box center [1124, 35] width 10 height 14
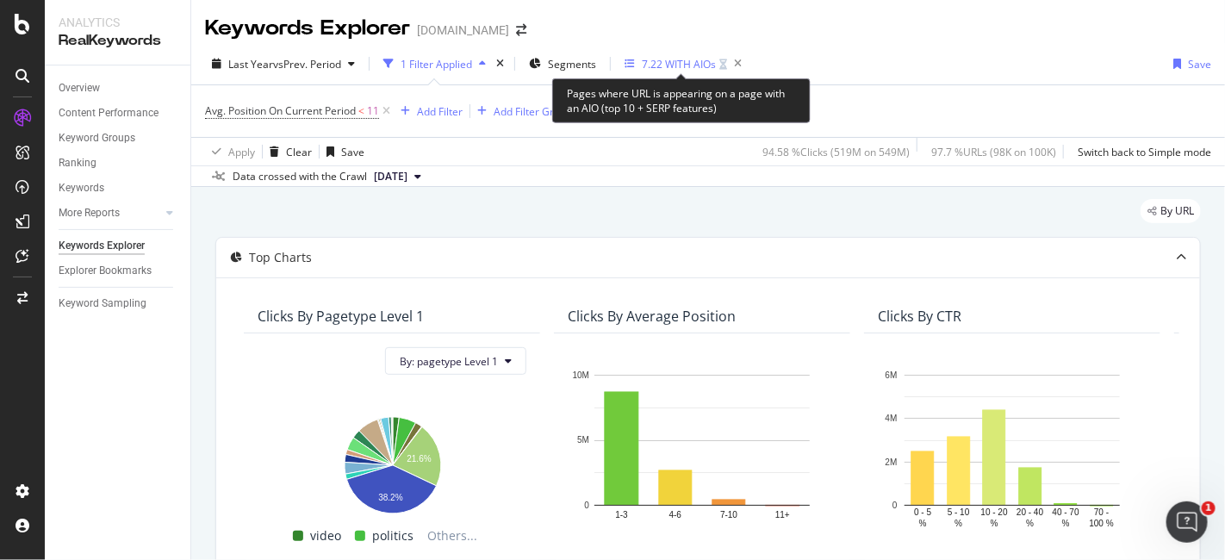
click at [678, 64] on div "7.22 WITH AIOs" at bounding box center [679, 64] width 74 height 15
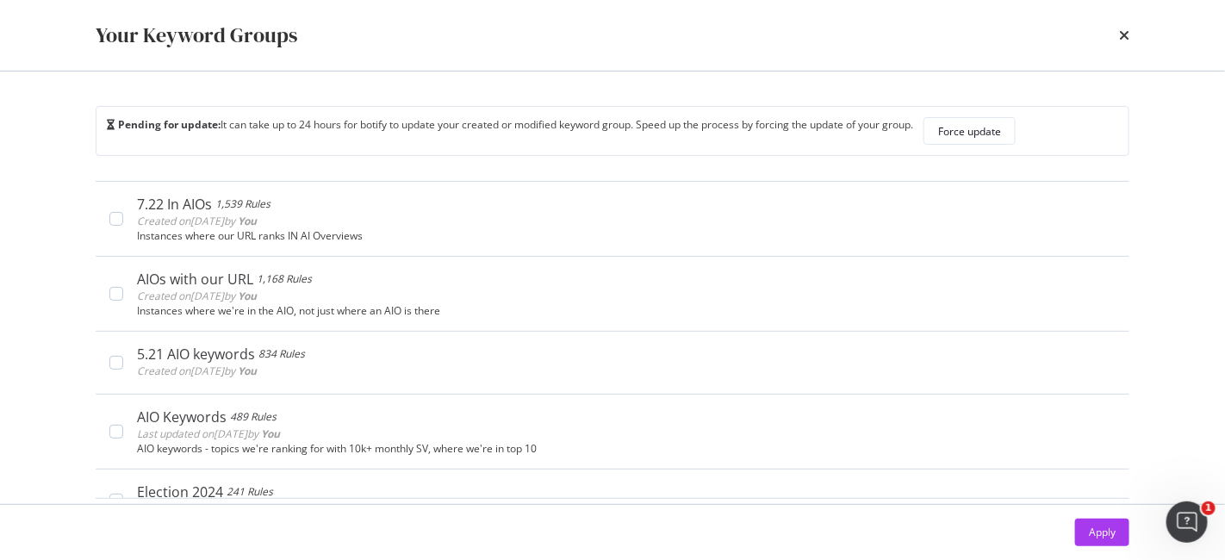
scroll to position [0, 0]
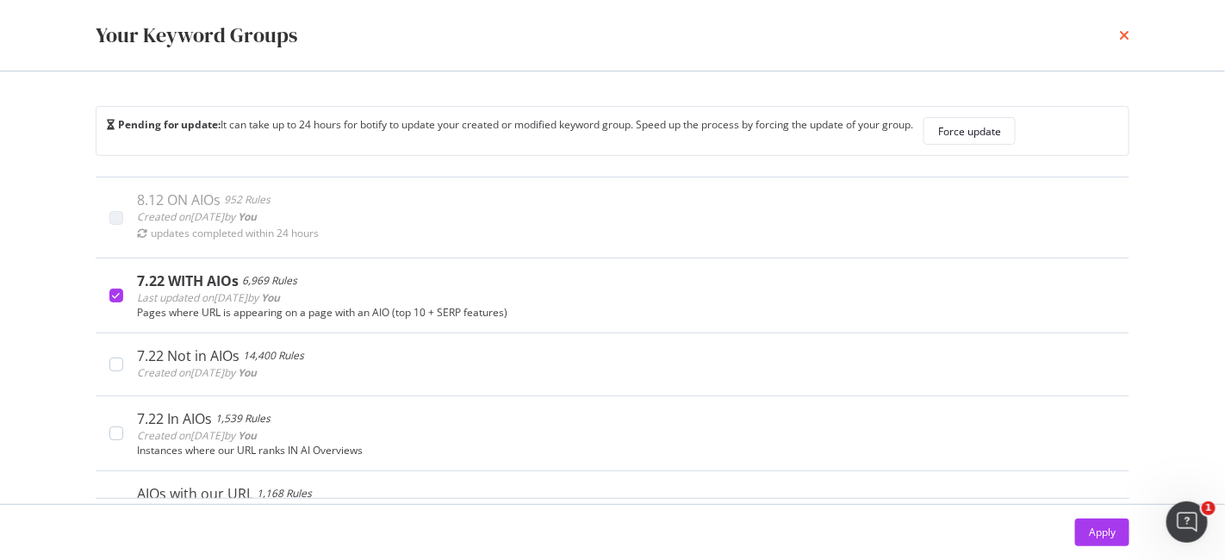
click at [1120, 35] on icon "times" at bounding box center [1124, 35] width 10 height 14
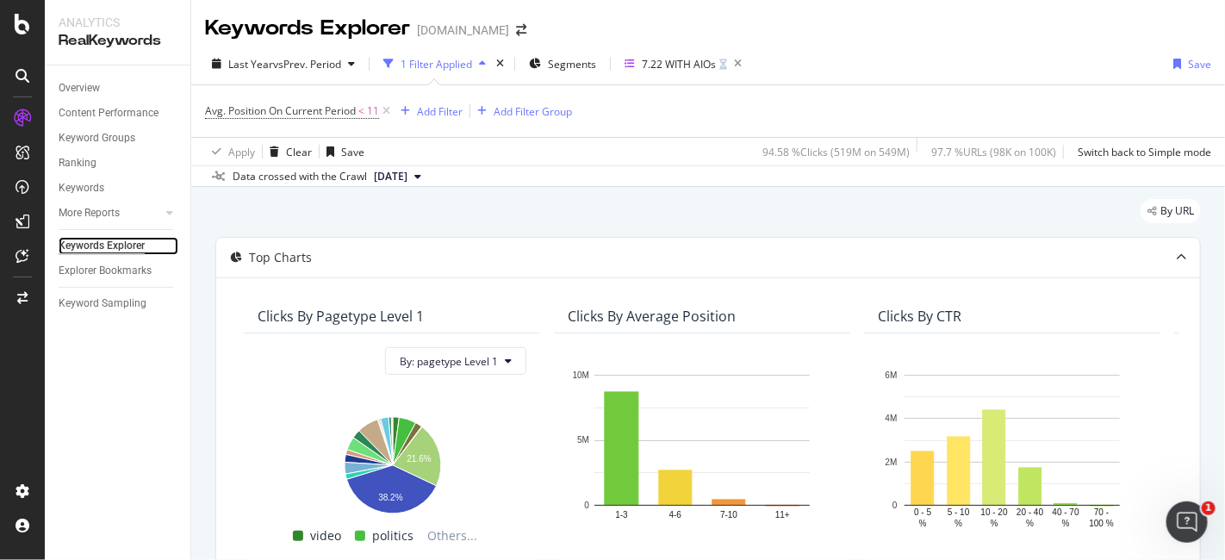
click at [97, 245] on div "Keywords Explorer" at bounding box center [102, 246] width 86 height 18
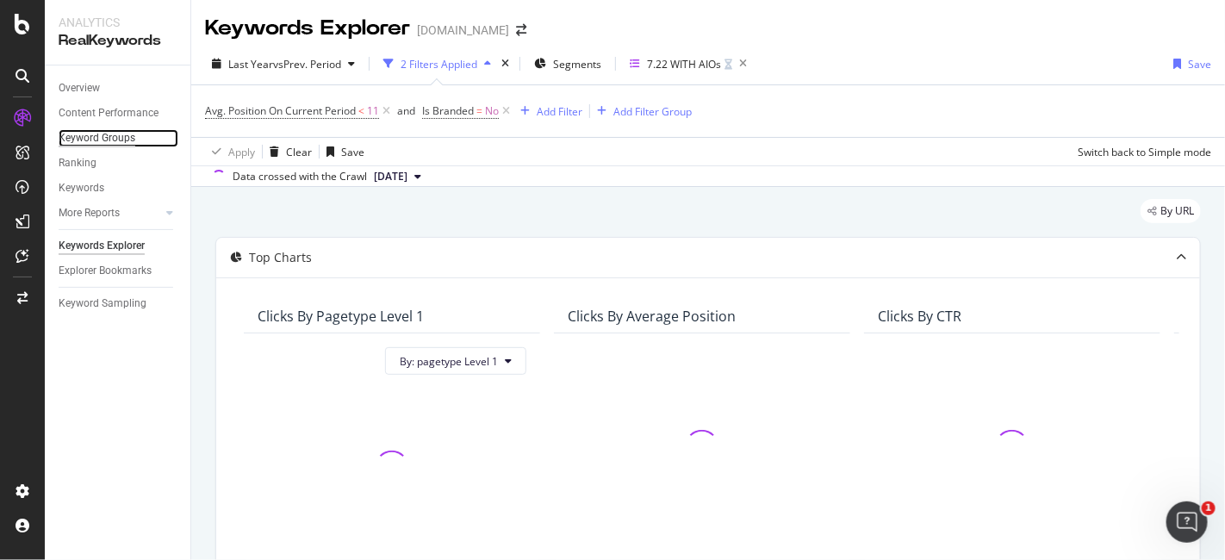
click at [107, 142] on div "Keyword Groups" at bounding box center [97, 138] width 77 height 18
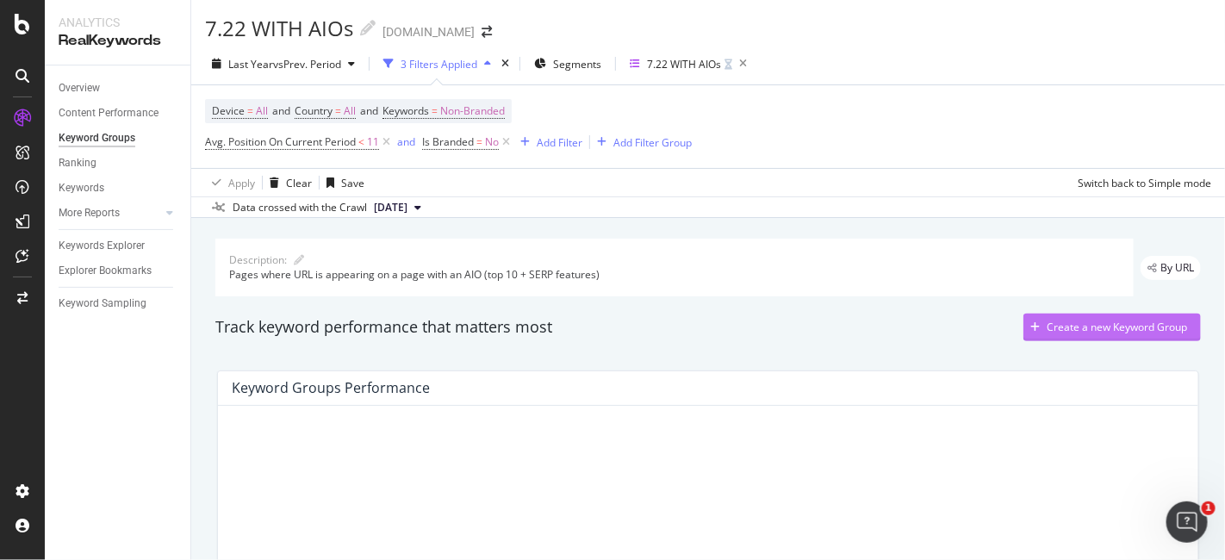
click at [1145, 330] on div "Create a new Keyword Group" at bounding box center [1116, 327] width 140 height 15
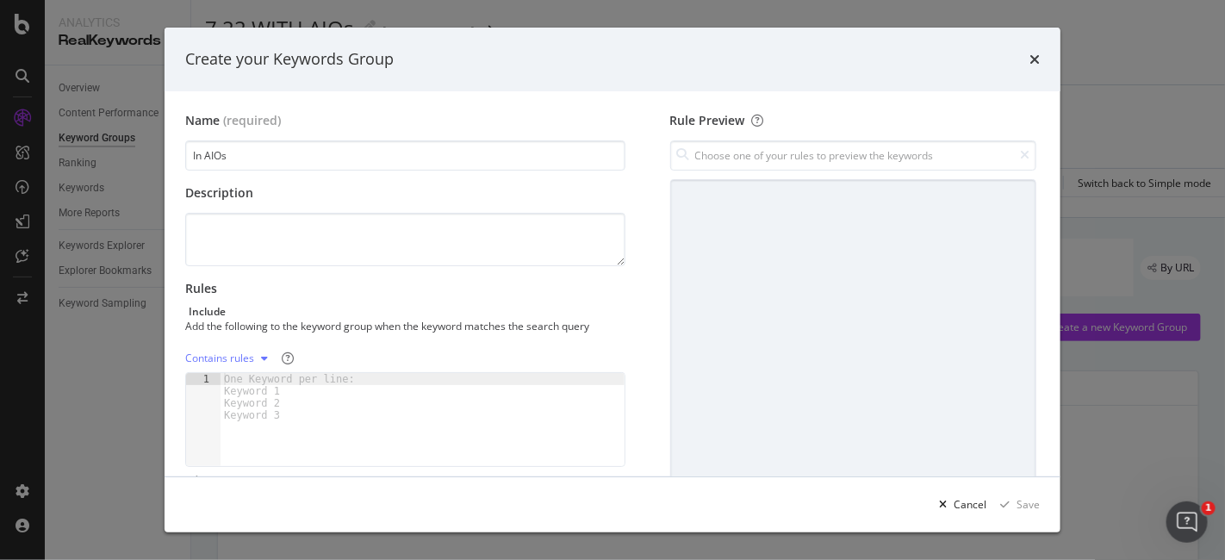
type input "In AIOs"
click at [258, 381] on div "One Keyword per line: Keyword 1 Keyword 2 Keyword 3" at bounding box center [292, 397] width 144 height 48
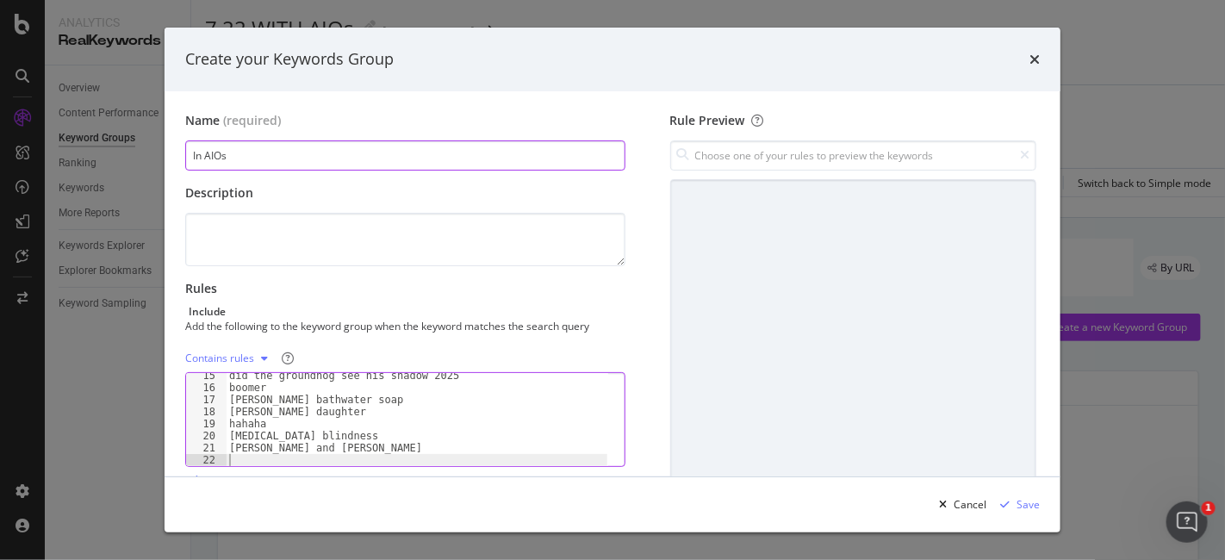
click at [189, 150] on input "In AIOs" at bounding box center [405, 155] width 440 height 30
type input "8.12 In AIOs"
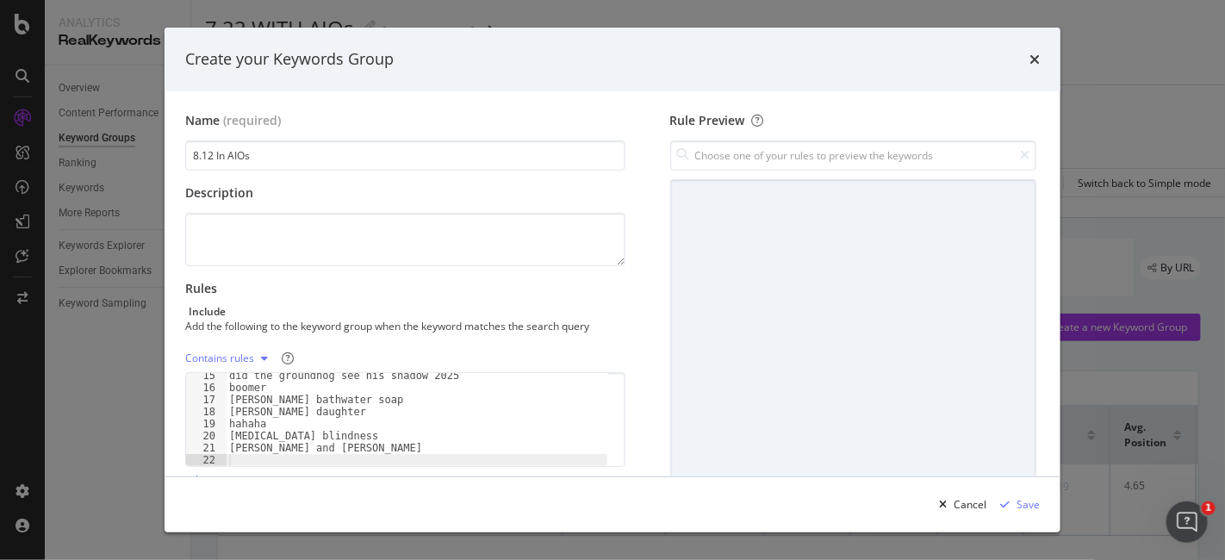
click at [215, 356] on div "Contains rules" at bounding box center [219, 358] width 69 height 10
click at [239, 420] on div "Exact rules" at bounding box center [233, 414] width 53 height 15
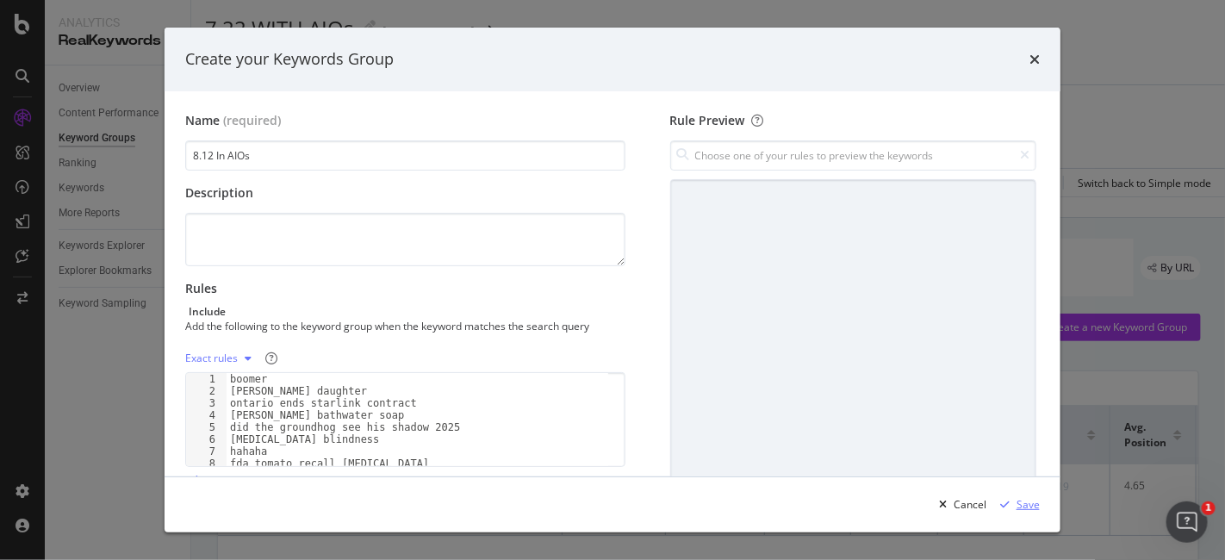
click at [1027, 507] on div "Save" at bounding box center [1027, 504] width 23 height 15
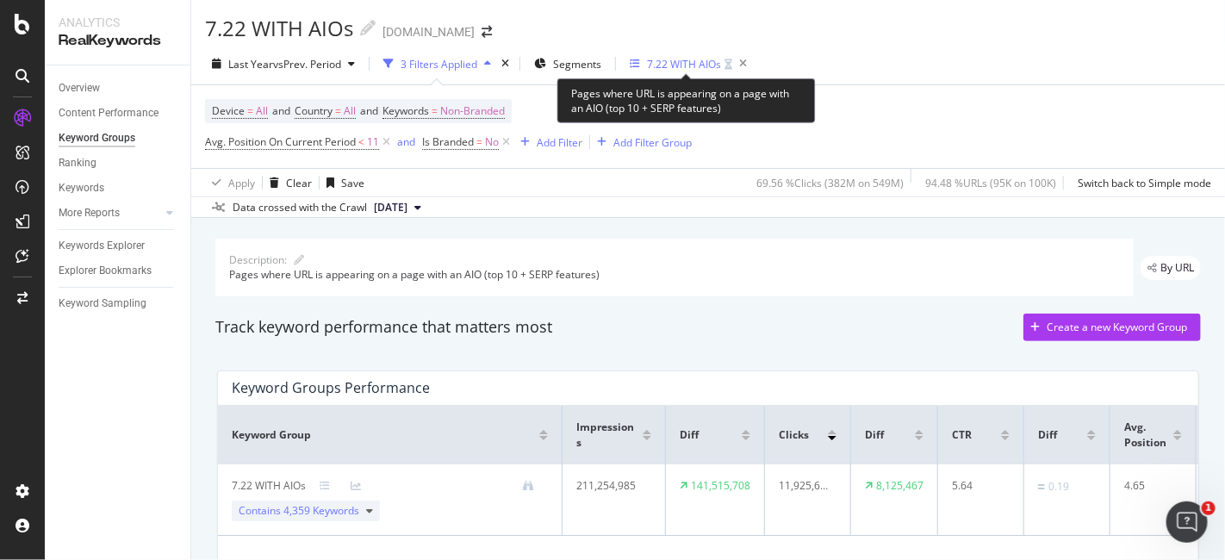
click at [663, 61] on div "7.22 WITH AIOs" at bounding box center [684, 64] width 74 height 15
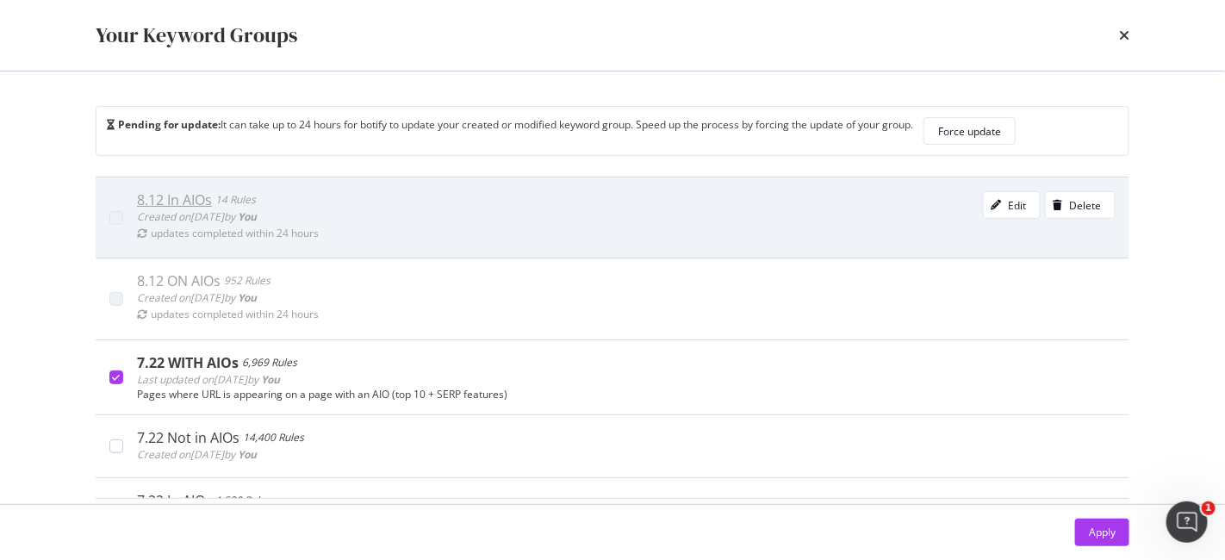
click at [169, 200] on div "8.12 In AIOs" at bounding box center [174, 199] width 75 height 17
